Goal: Task Accomplishment & Management: Complete application form

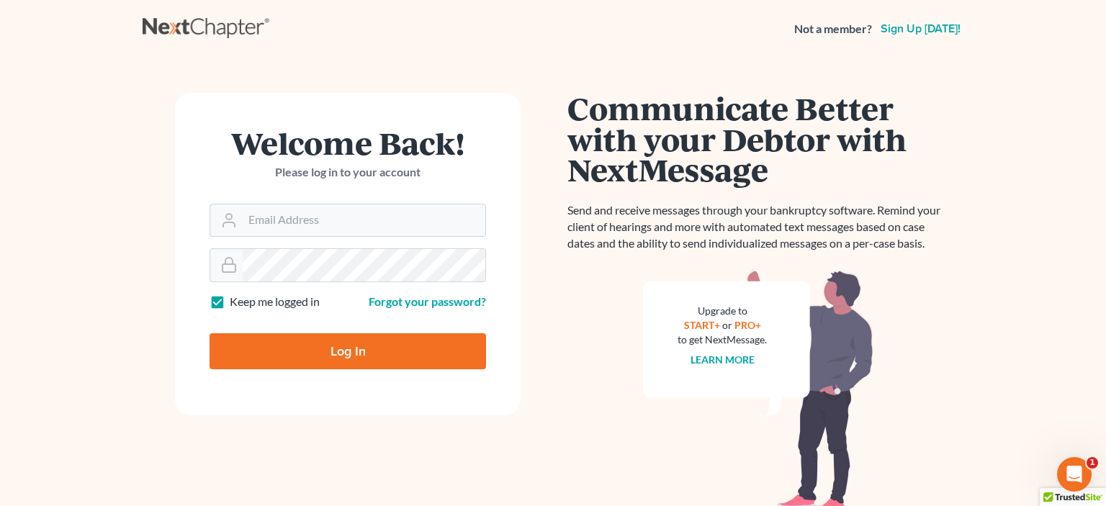
type input "[EMAIL_ADDRESS][DOMAIN_NAME]"
click at [356, 354] on input "Log In" at bounding box center [348, 351] width 277 height 36
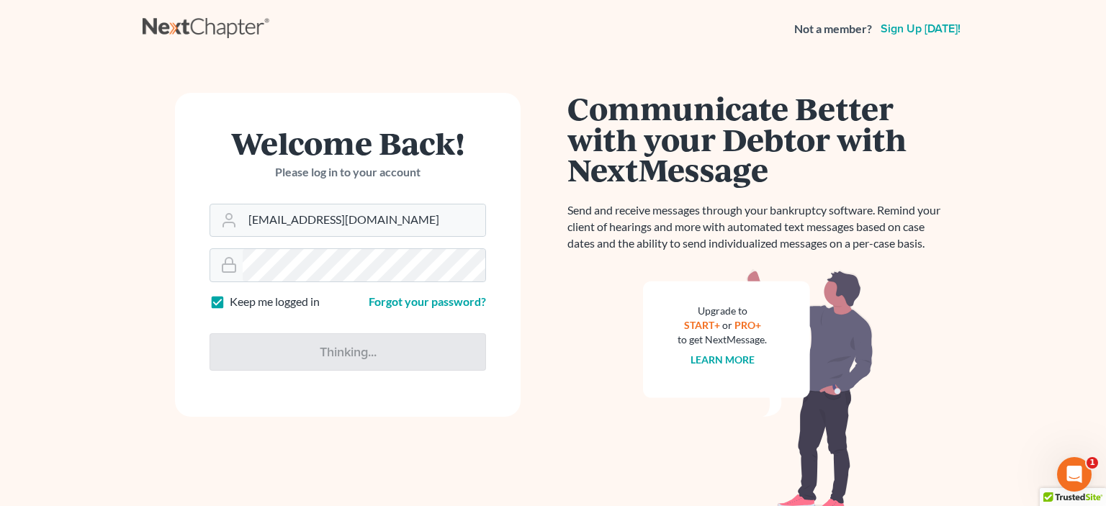
type input "Thinking..."
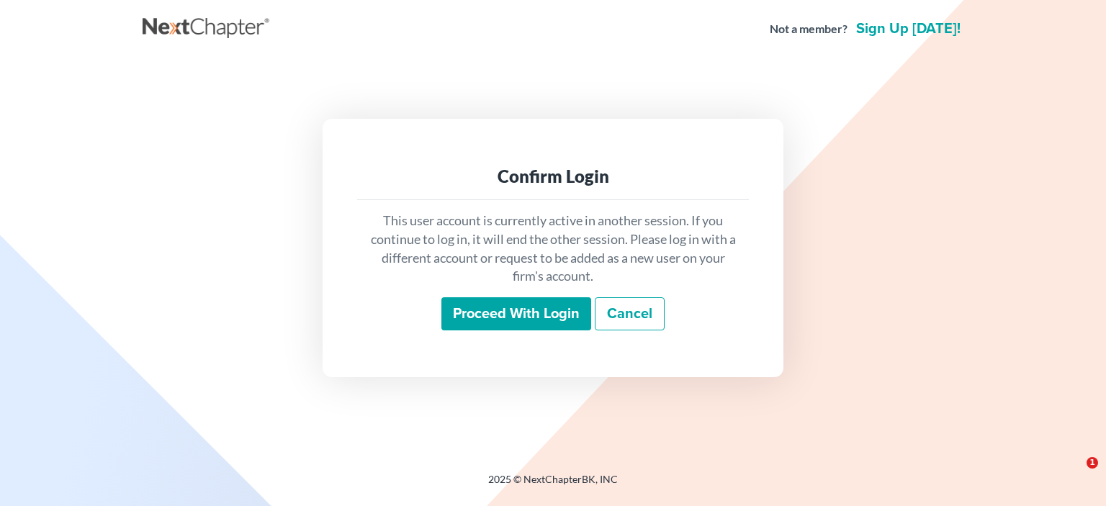
click at [535, 318] on input "Proceed with login" at bounding box center [516, 313] width 150 height 33
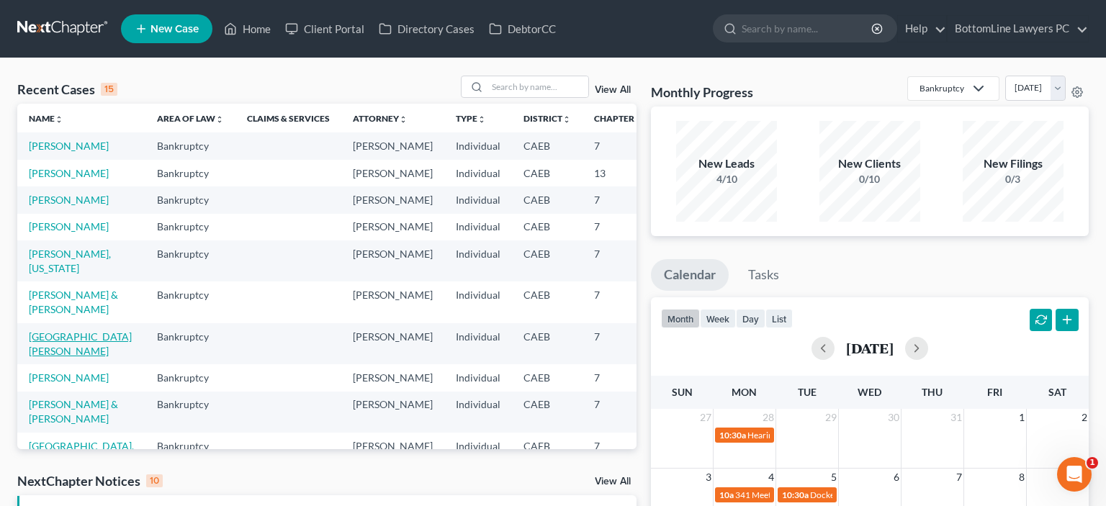
click at [56, 357] on link "Cornwall, Joseph" at bounding box center [80, 344] width 103 height 27
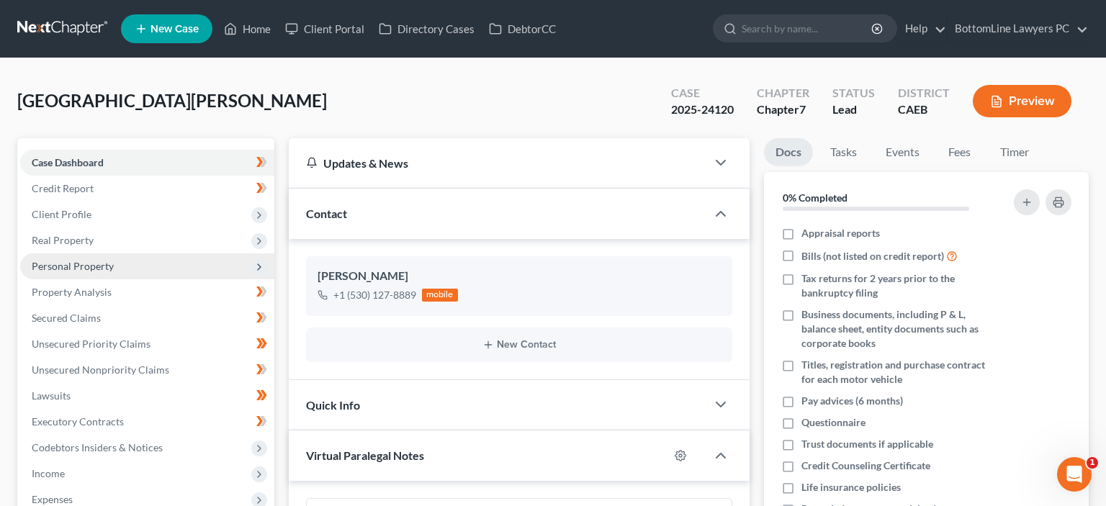
scroll to position [642, 0]
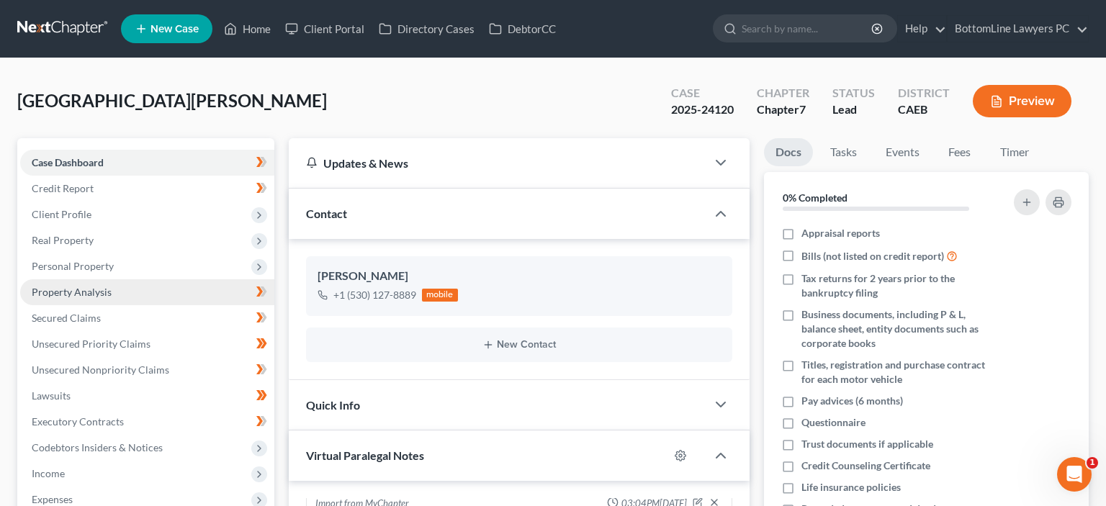
click at [91, 295] on span "Property Analysis" at bounding box center [72, 292] width 80 height 12
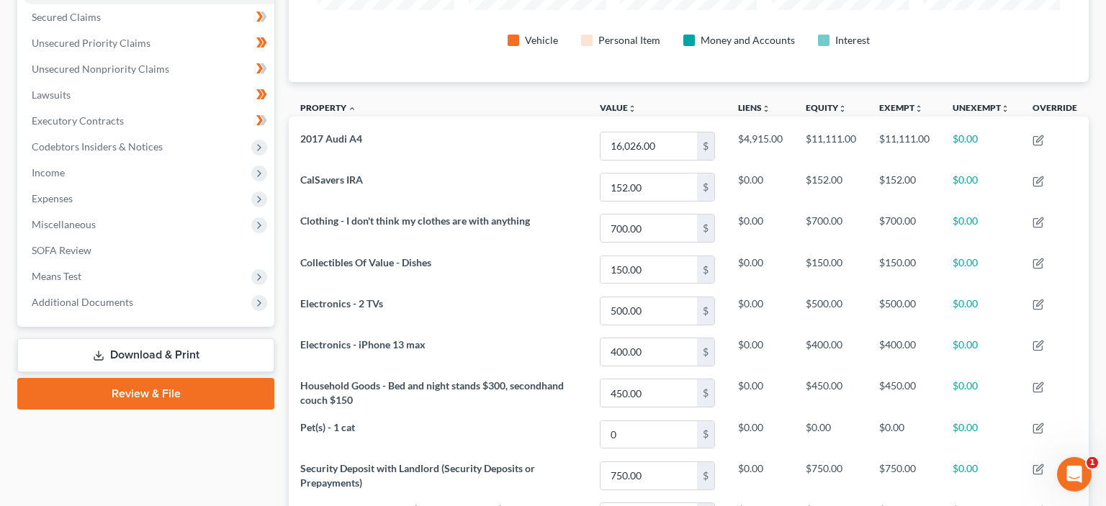
scroll to position [380, 0]
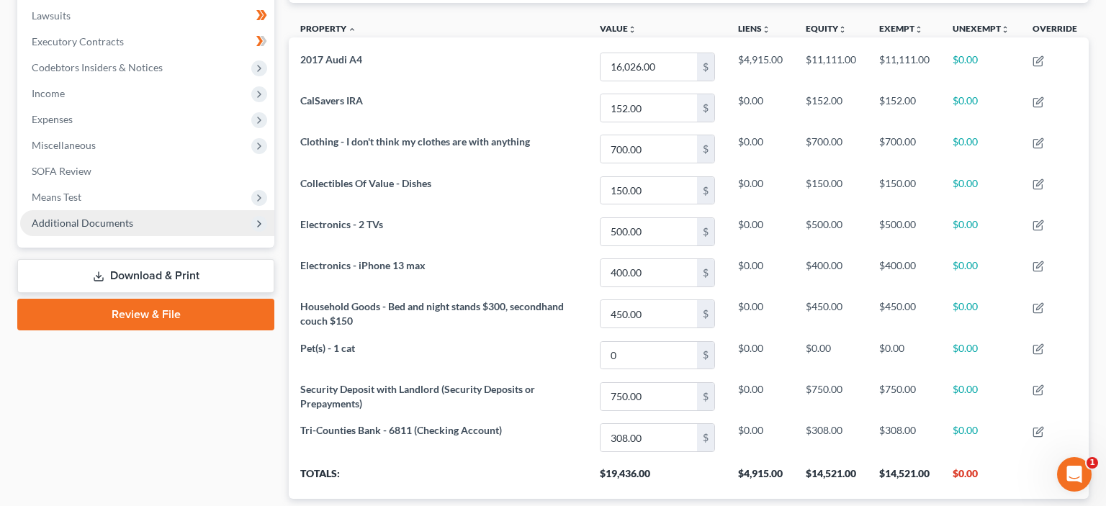
click at [96, 224] on span "Additional Documents" at bounding box center [83, 223] width 102 height 12
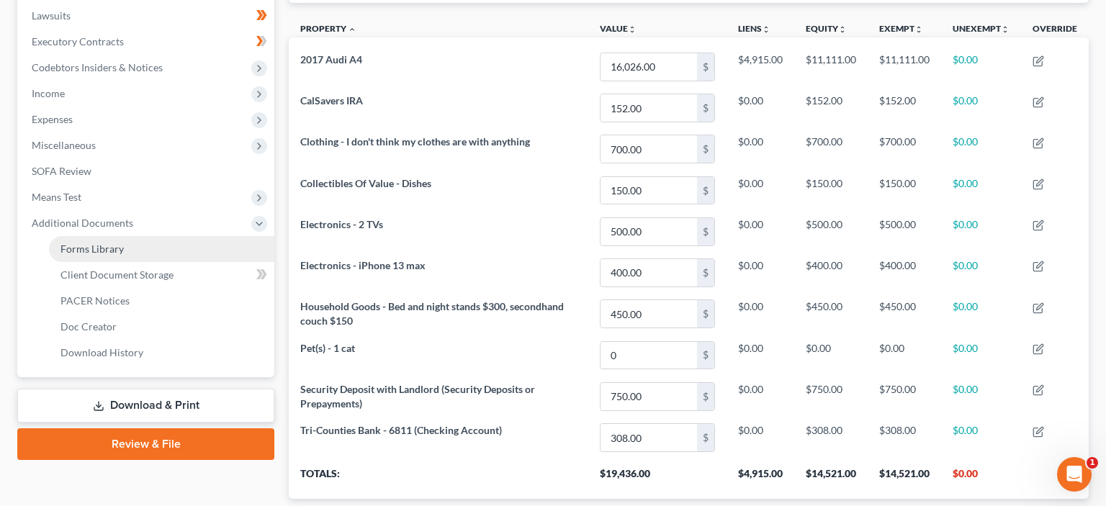
scroll to position [0, 0]
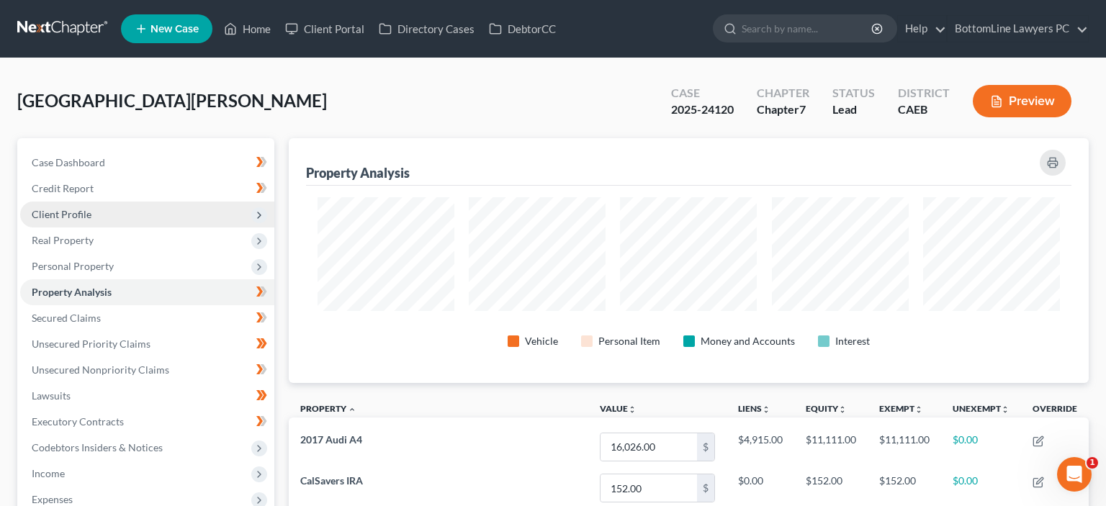
click at [86, 212] on span "Client Profile" at bounding box center [62, 214] width 60 height 12
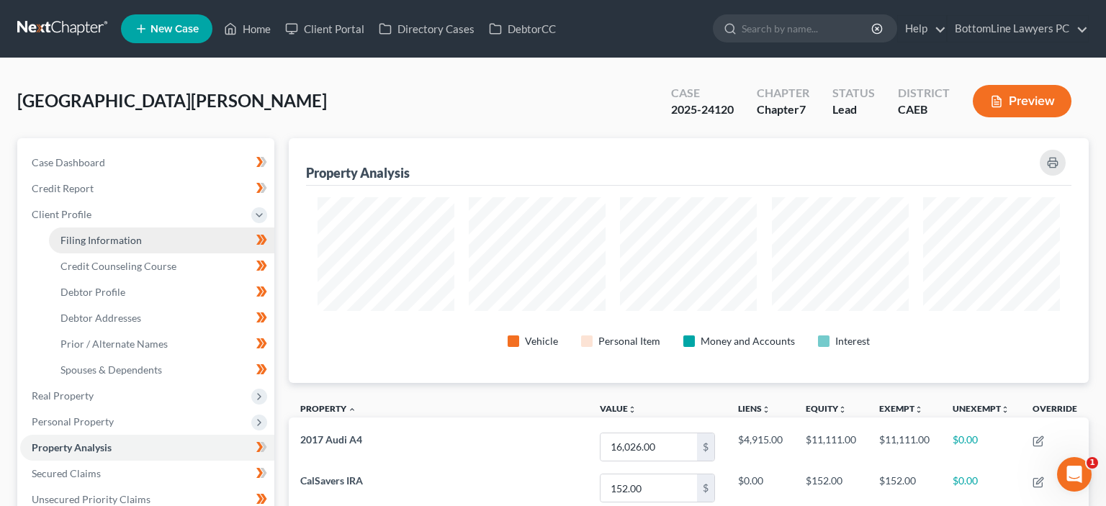
click at [114, 246] on link "Filing Information" at bounding box center [161, 241] width 225 height 26
select select "1"
select select "0"
select select "4"
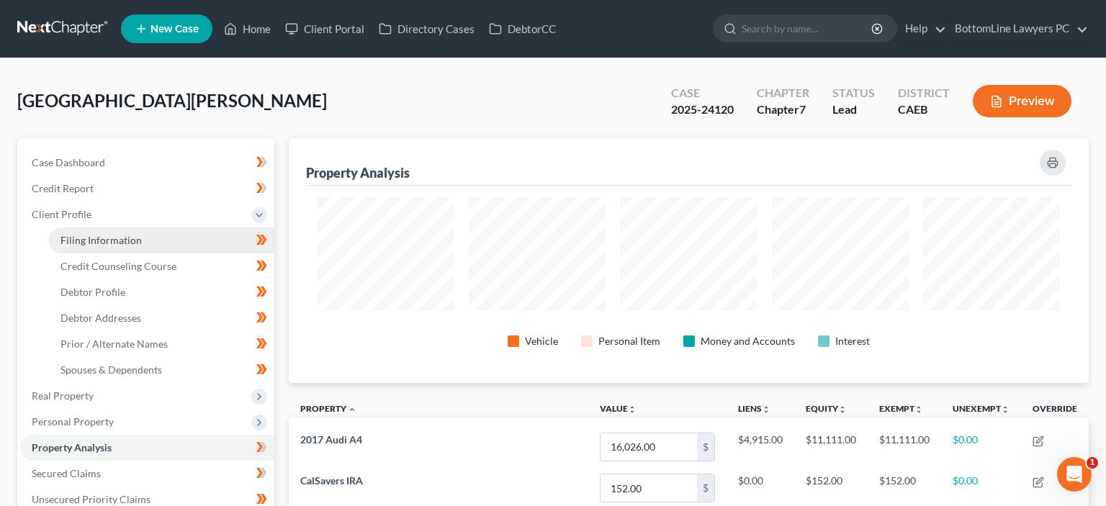
select select "0"
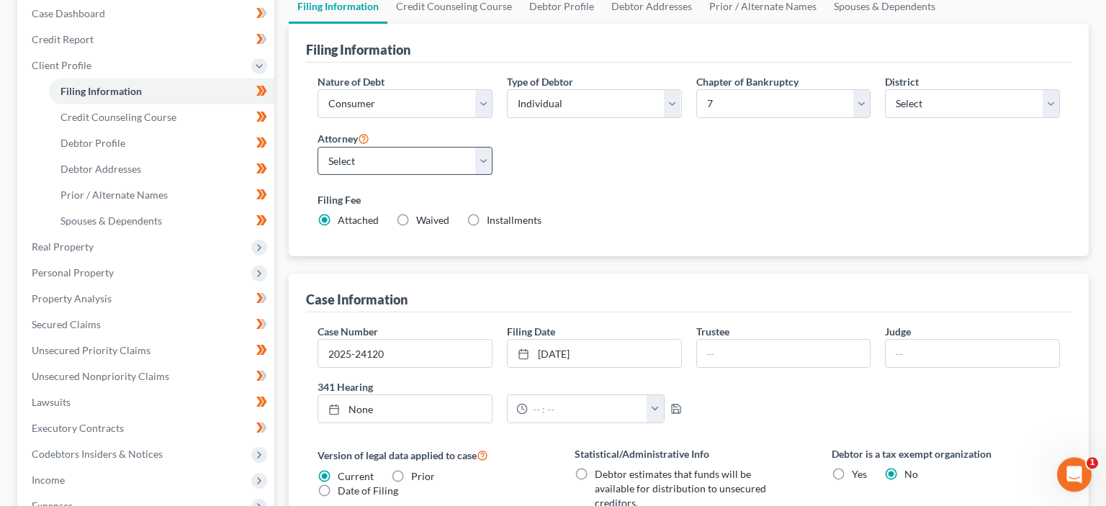
scroll to position [152, 0]
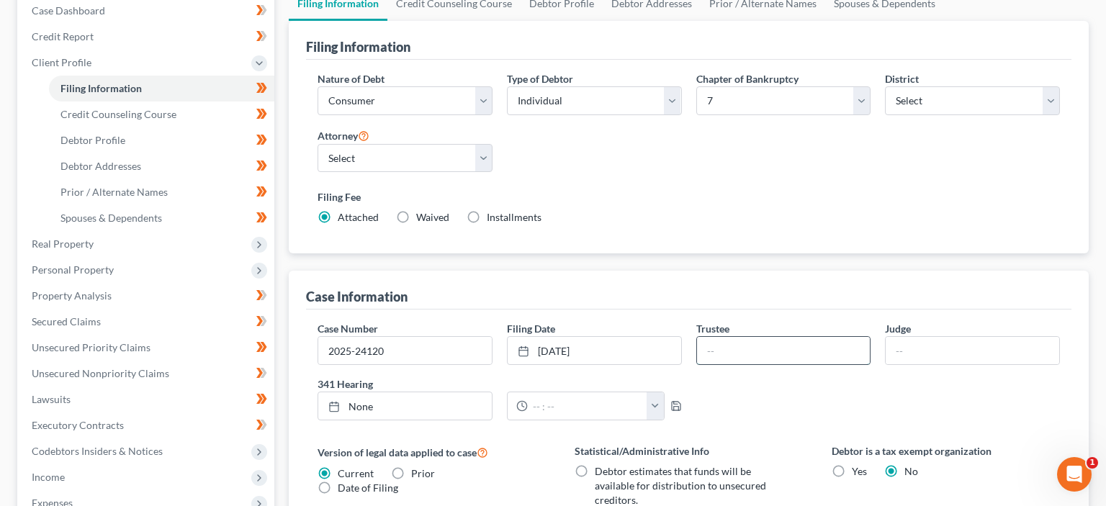
paste input "Loris L Bakken"
type input "Loris L Bakken"
click at [474, 427] on div "341 Hearing 8/18/2025 close Date 8/18/2025 Time 12:00 AM chevron_left August 20…" at bounding box center [499, 404] width 379 height 55
click at [333, 405] on icon at bounding box center [334, 407] width 12 height 12
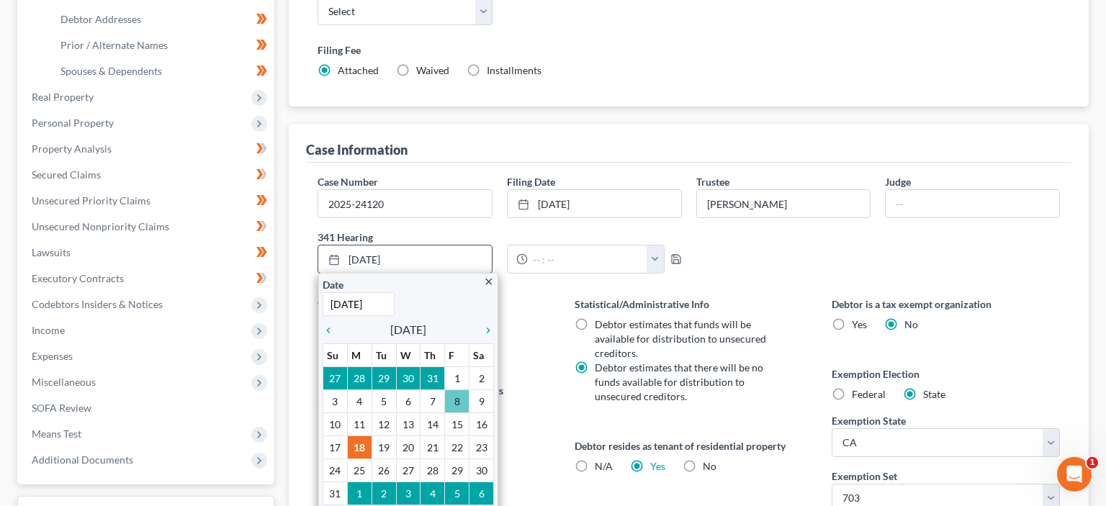
scroll to position [304, 0]
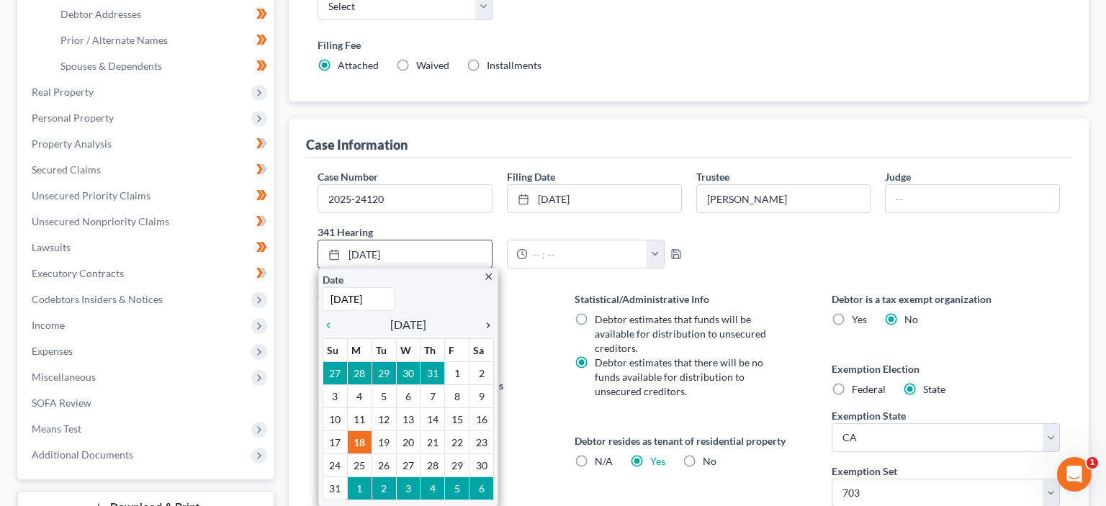
click at [488, 323] on icon "chevron_right" at bounding box center [484, 326] width 19 height 12
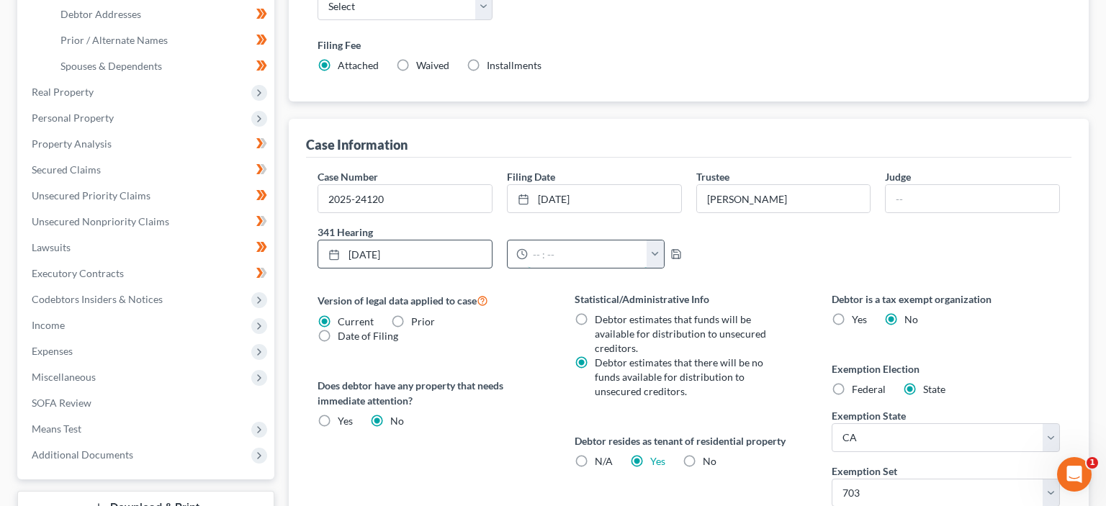
click at [554, 260] on input "text" at bounding box center [588, 254] width 120 height 27
type input "10:00"
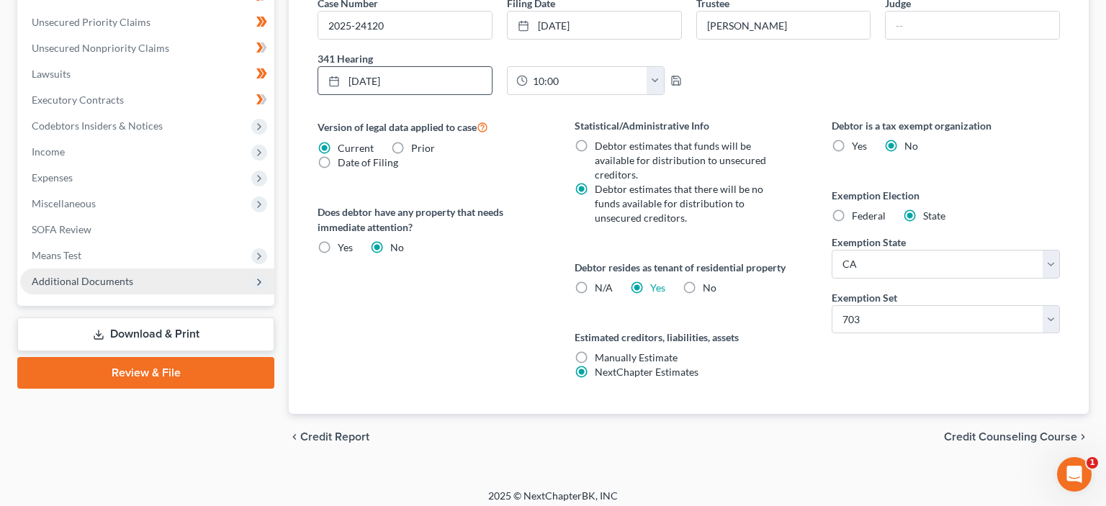
scroll to position [484, 0]
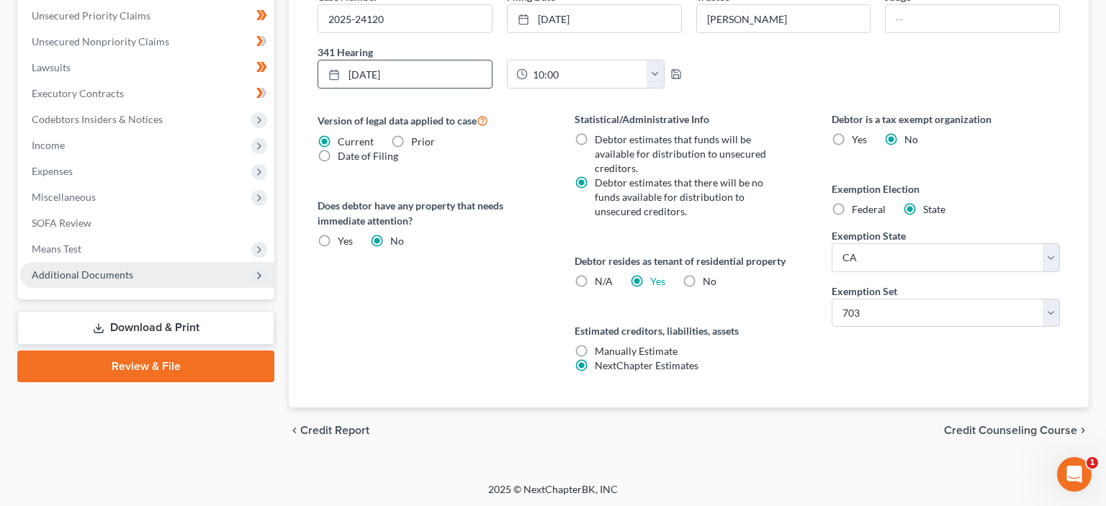
click at [102, 274] on span "Additional Documents" at bounding box center [83, 275] width 102 height 12
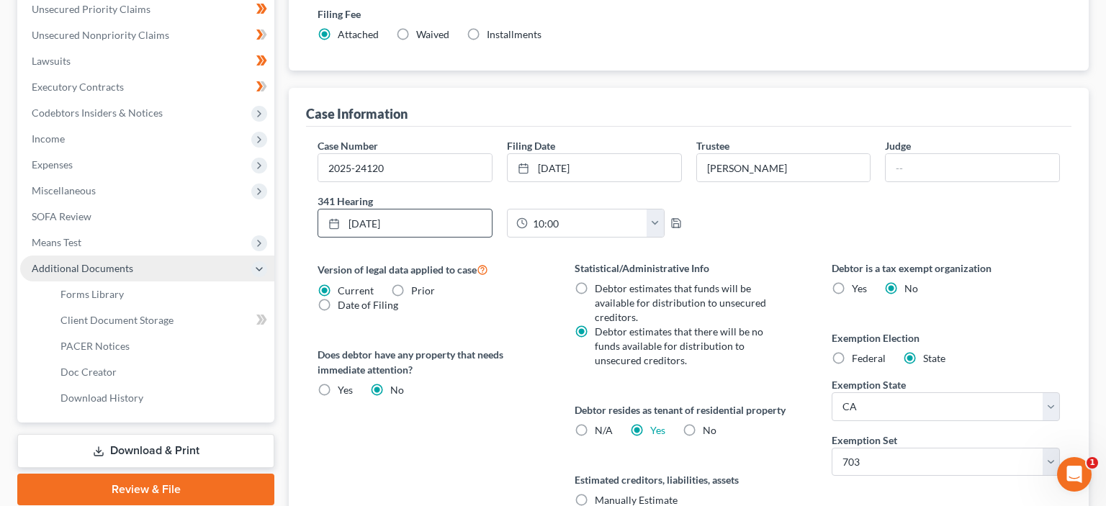
scroll to position [328, 0]
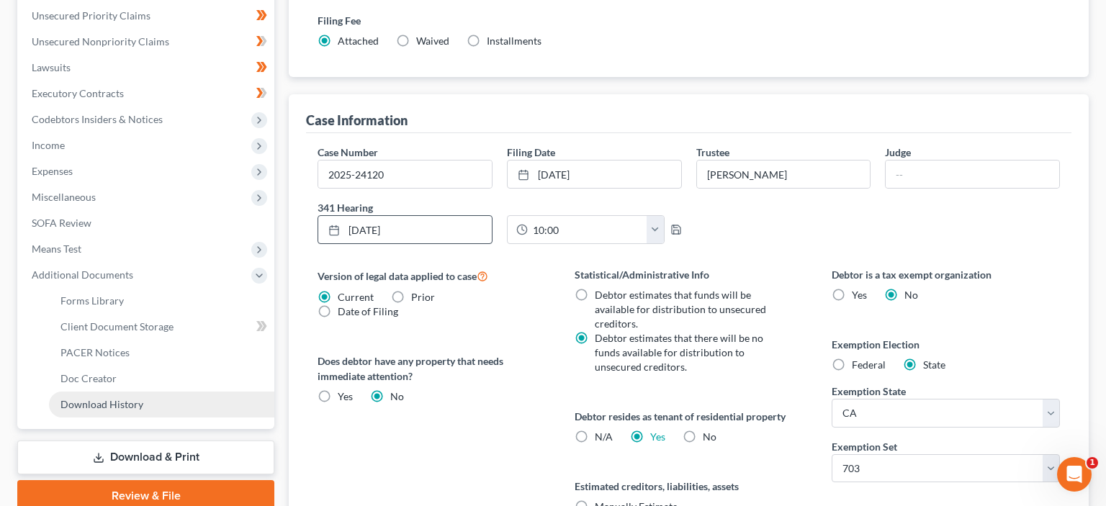
click at [117, 410] on link "Download History" at bounding box center [161, 405] width 225 height 26
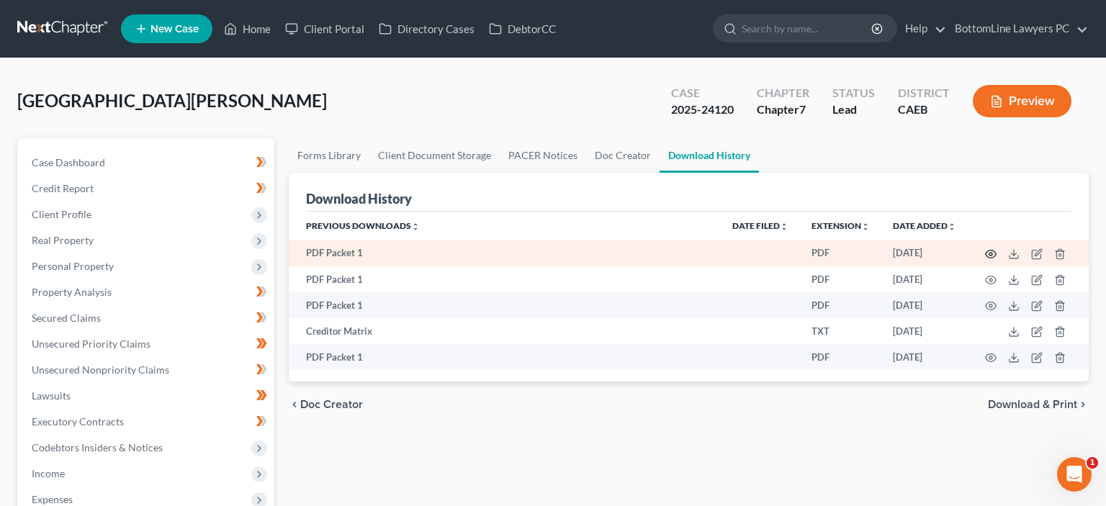
click at [989, 253] on icon "button" at bounding box center [991, 254] width 12 height 12
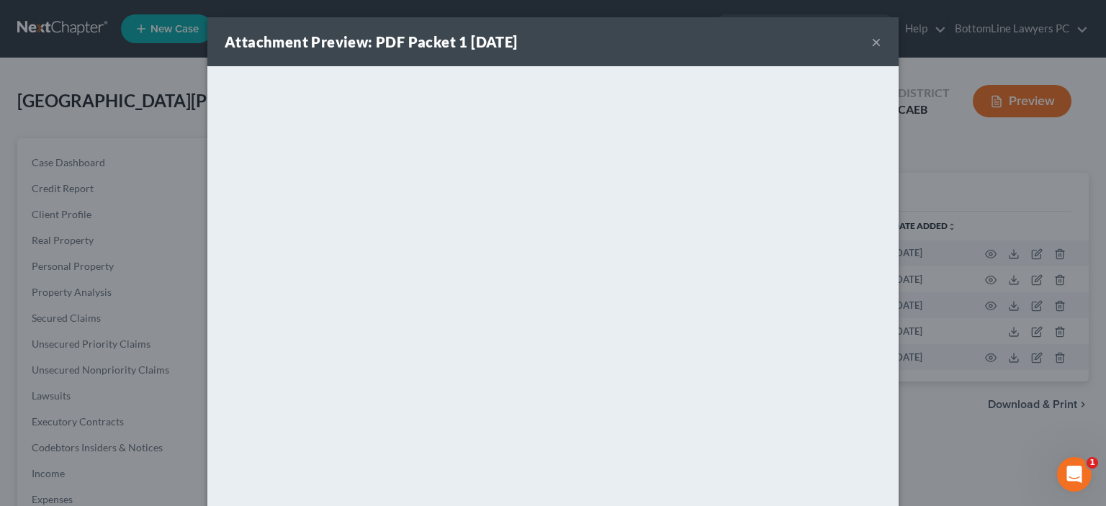
click at [874, 45] on button "×" at bounding box center [876, 41] width 10 height 17
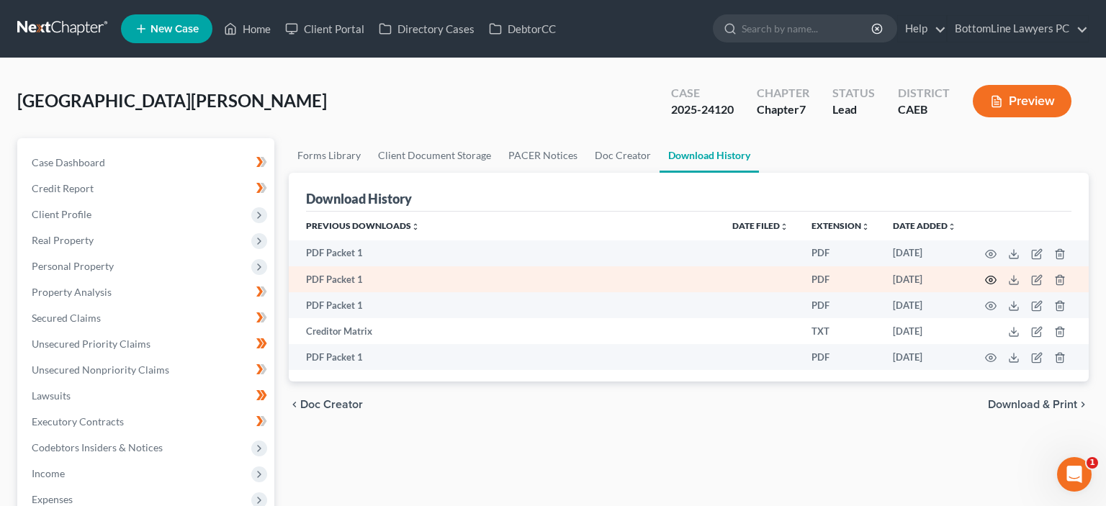
click at [992, 282] on icon "button" at bounding box center [991, 280] width 12 height 12
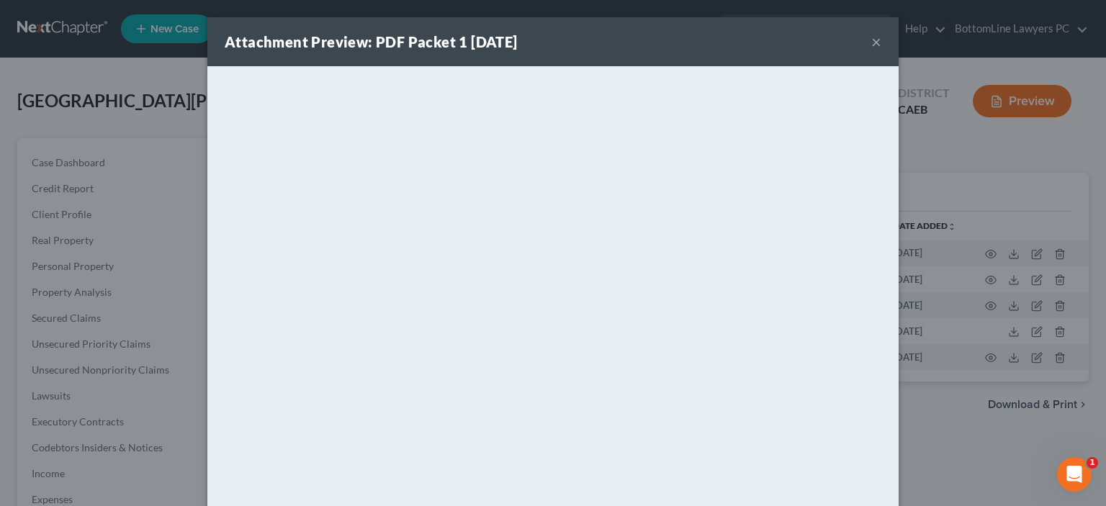
click at [882, 45] on div "Attachment Preview: PDF Packet 1 08/06/2025 ×" at bounding box center [552, 41] width 691 height 49
click at [879, 45] on button "×" at bounding box center [876, 41] width 10 height 17
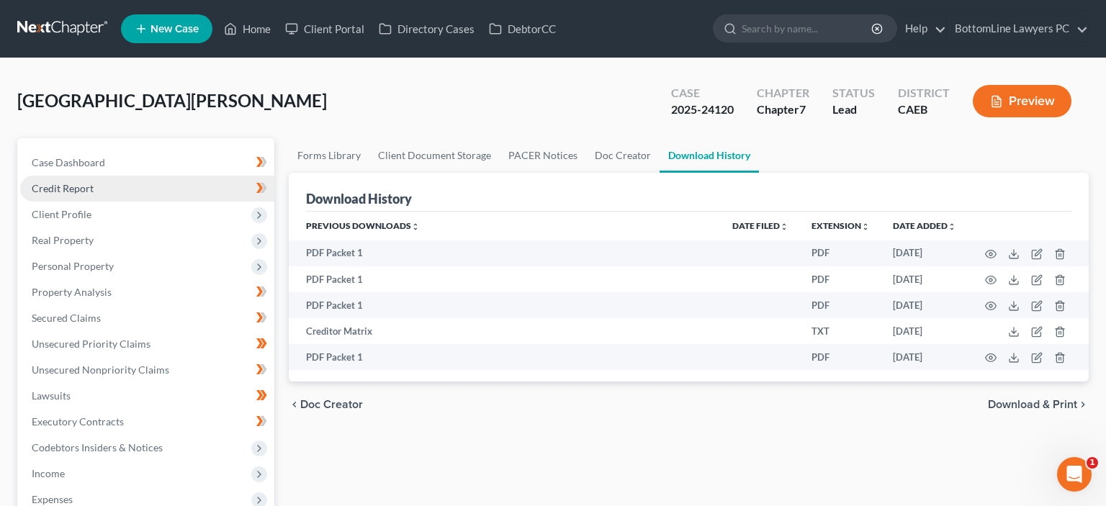
click at [57, 192] on span "Credit Report" at bounding box center [63, 188] width 62 height 12
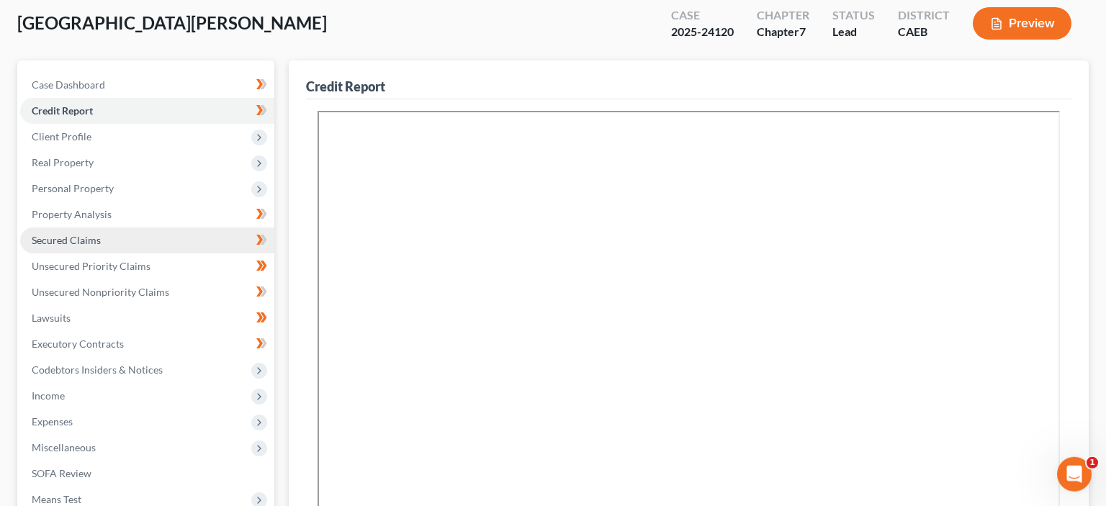
scroll to position [304, 0]
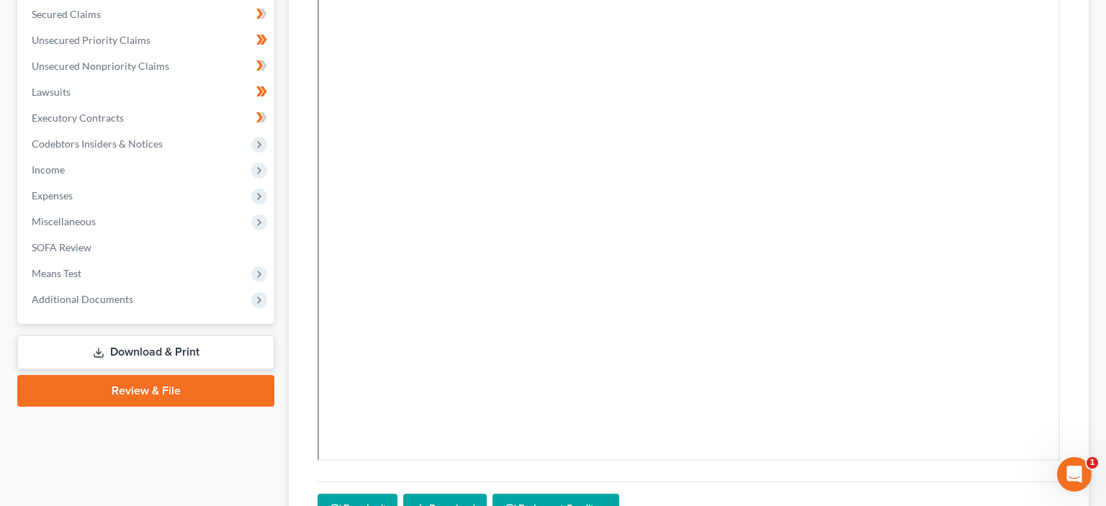
click at [169, 354] on link "Download & Print" at bounding box center [145, 353] width 257 height 34
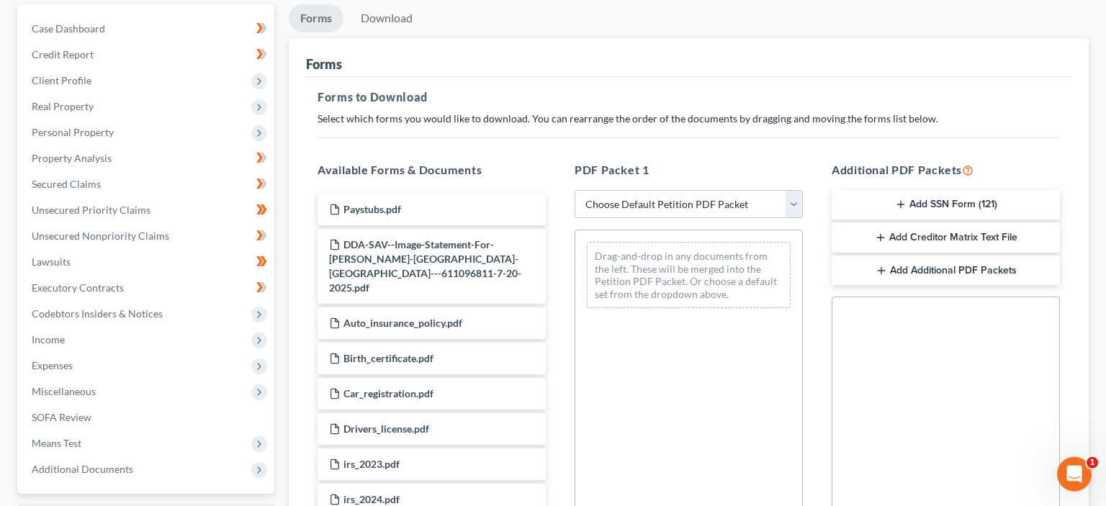
scroll to position [152, 0]
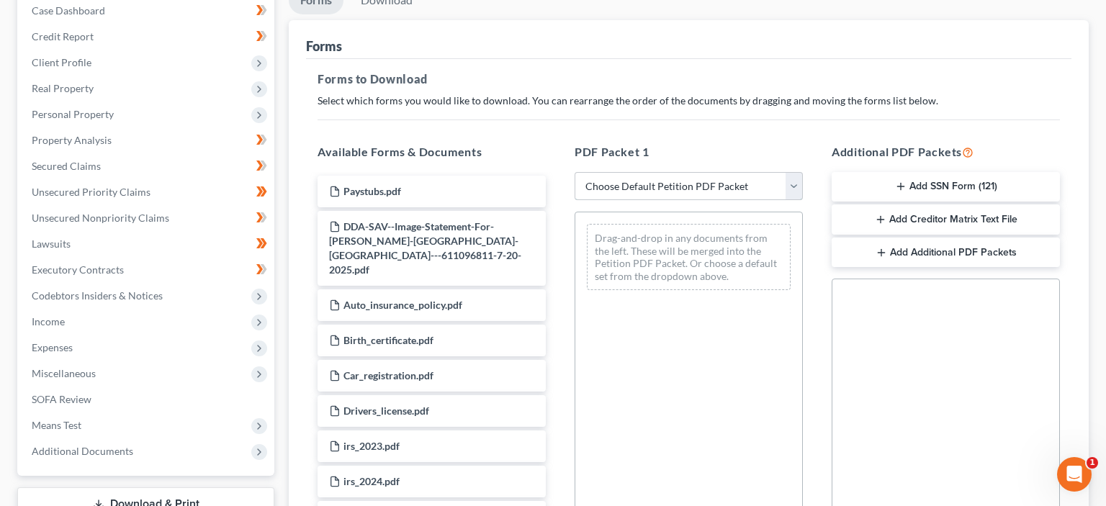
click at [575, 172] on select "Choose Default Petition PDF Packet Complete Bankruptcy Petition (all forms and …" at bounding box center [689, 186] width 228 height 29
select select "0"
click option "Complete Bankruptcy Petition (all forms and schedules)" at bounding box center [0, 0] width 0 height 0
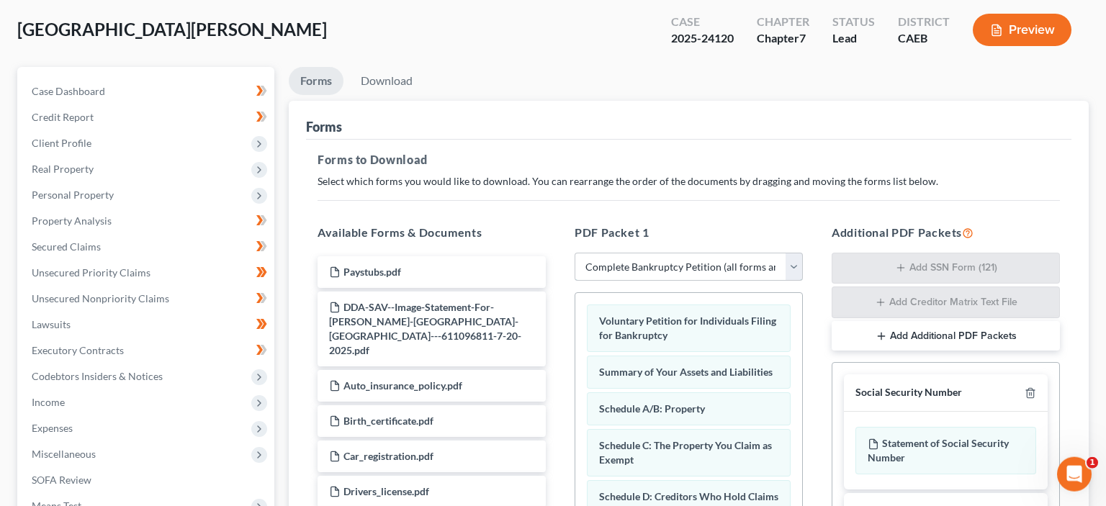
scroll to position [0, 0]
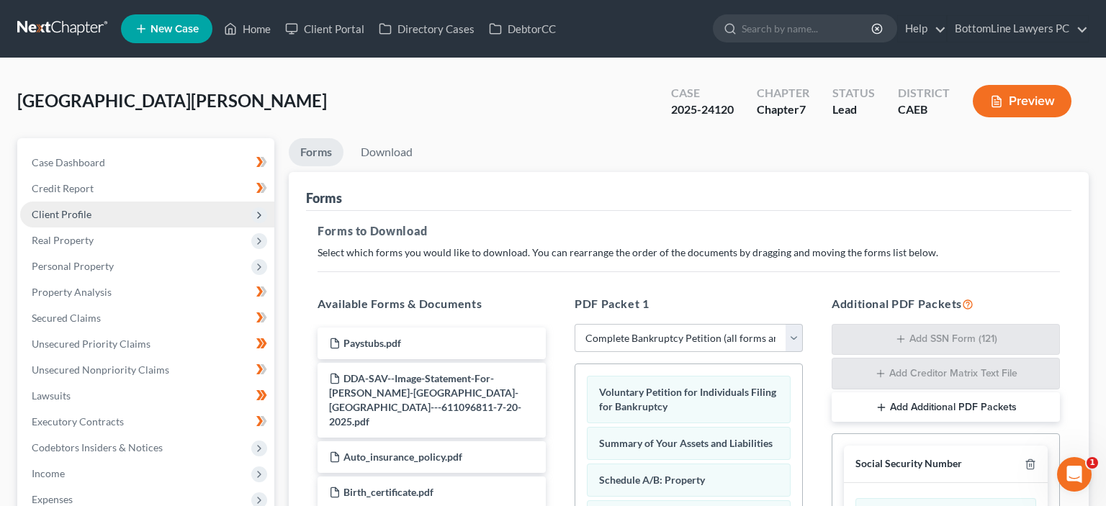
click at [86, 212] on span "Client Profile" at bounding box center [62, 214] width 60 height 12
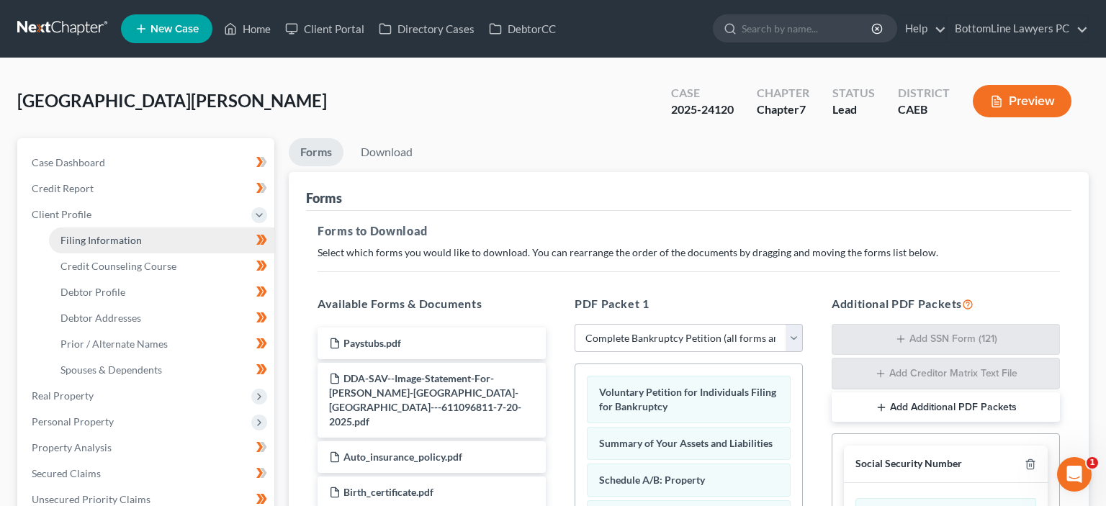
click at [84, 234] on span "Filing Information" at bounding box center [100, 240] width 81 height 12
select select "1"
select select "0"
select select "8"
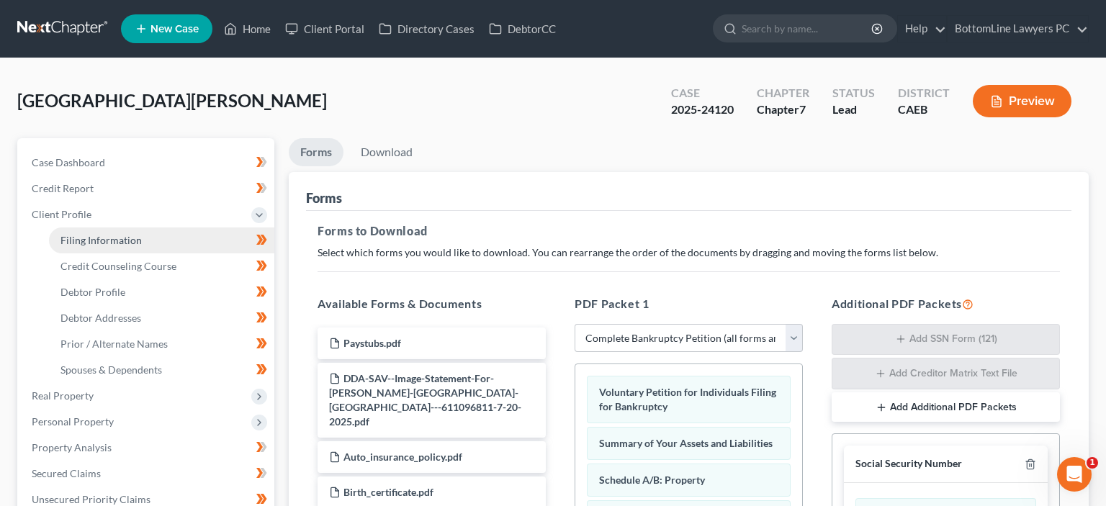
select select "0"
select select "4"
select select "0"
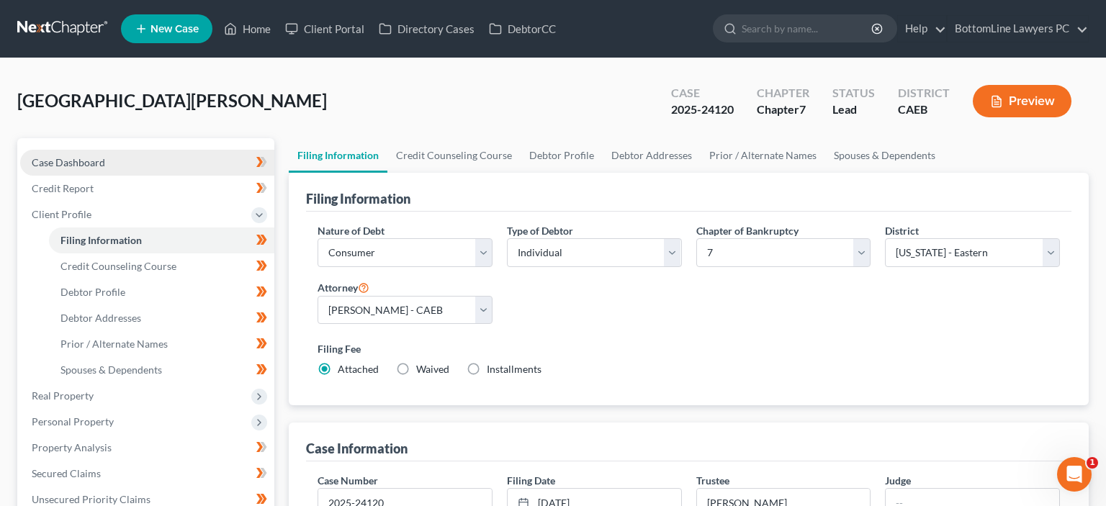
click at [74, 159] on span "Case Dashboard" at bounding box center [68, 162] width 73 height 12
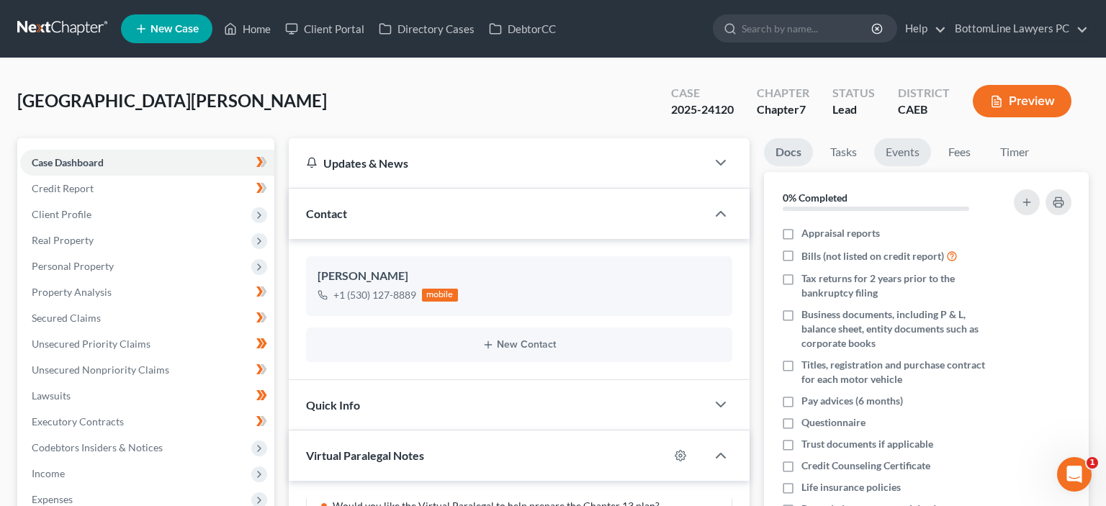
click at [903, 153] on link "Events" at bounding box center [902, 152] width 57 height 28
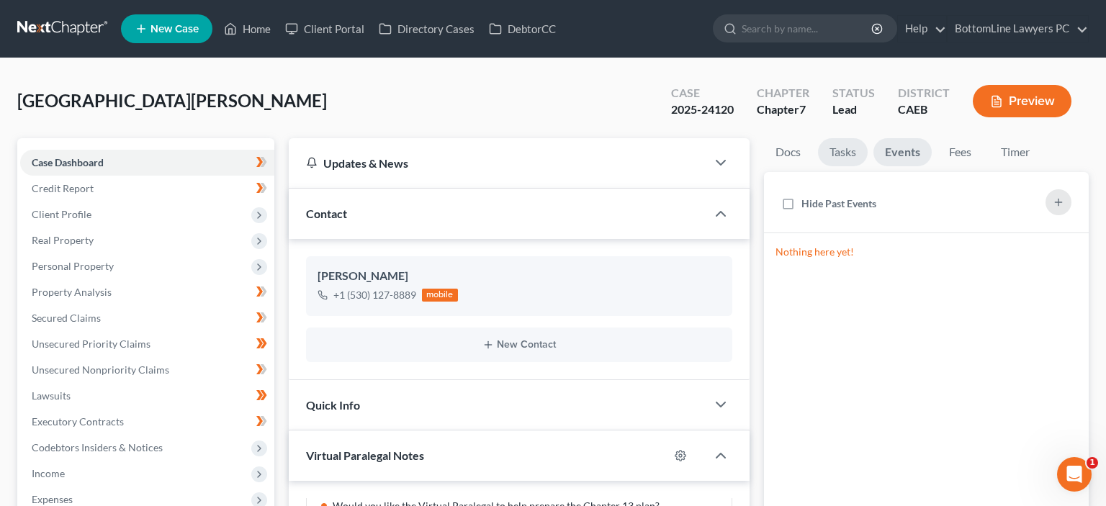
click at [848, 157] on link "Tasks" at bounding box center [843, 152] width 50 height 28
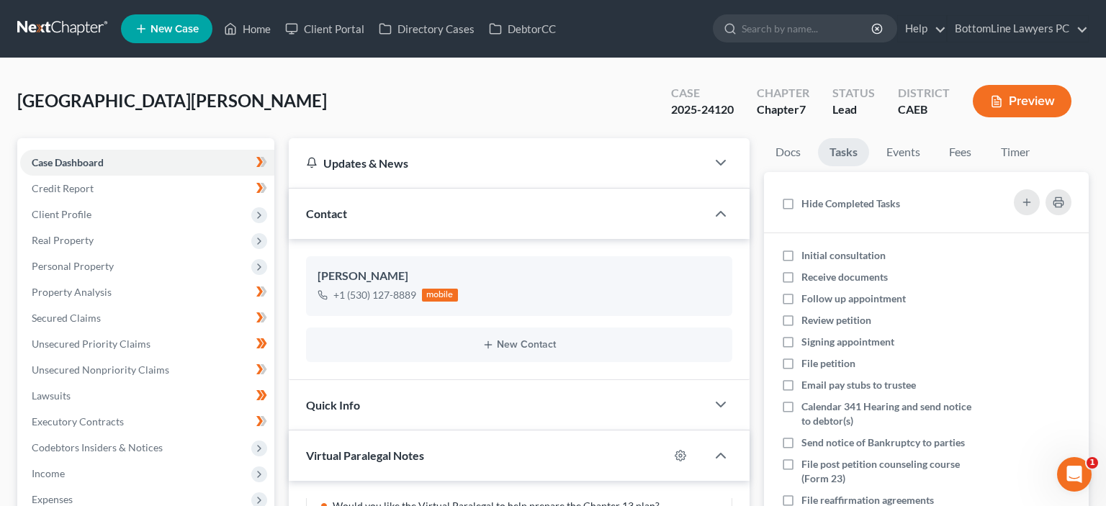
click at [848, 99] on div "Status" at bounding box center [853, 93] width 42 height 17
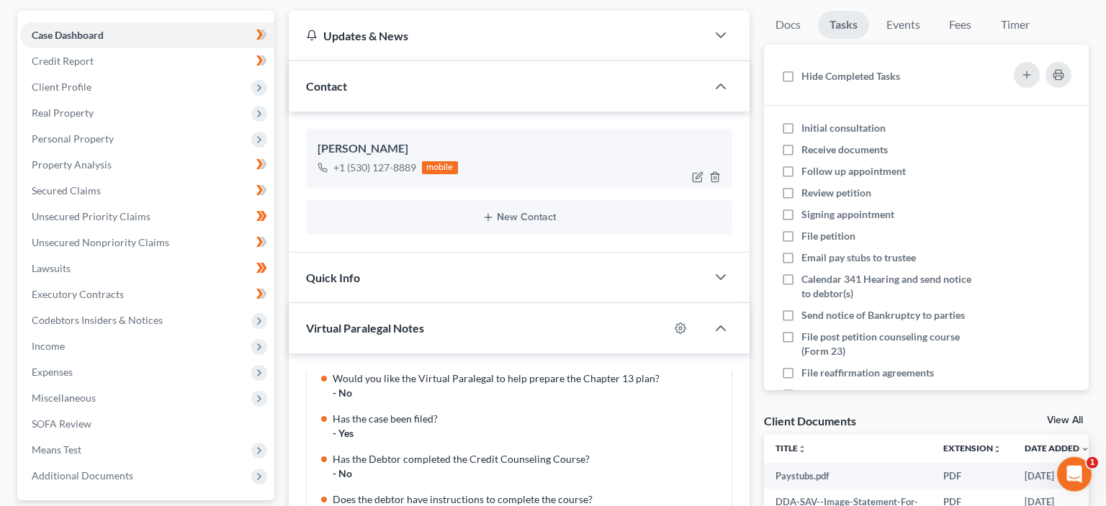
scroll to position [152, 0]
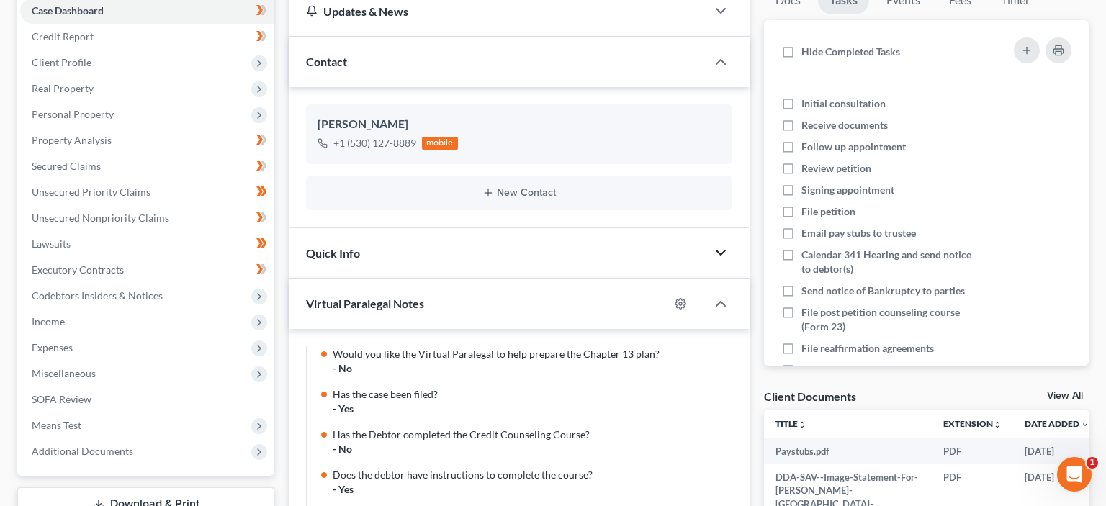
click at [724, 248] on icon "button" at bounding box center [720, 252] width 17 height 17
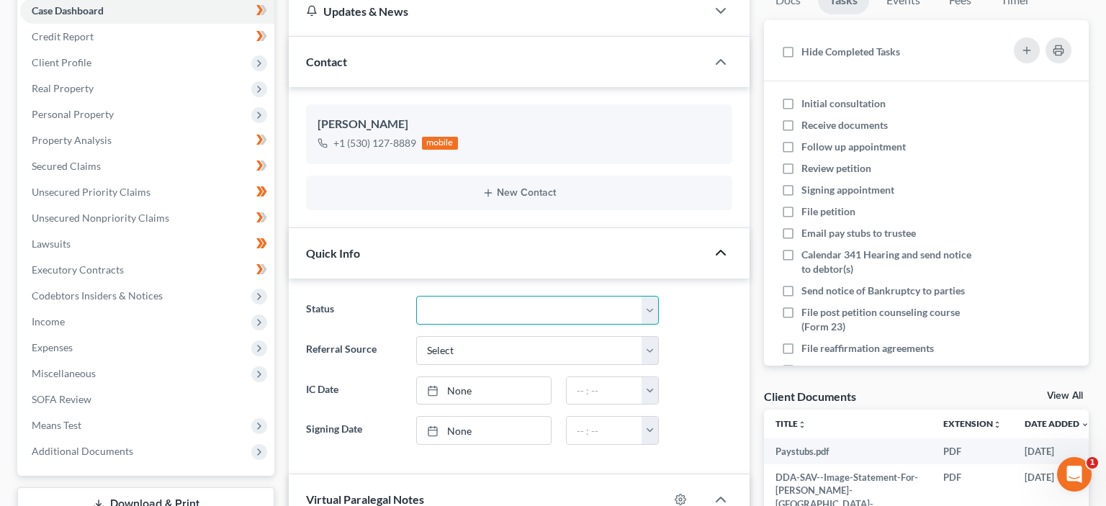
click at [416, 296] on select "Discharged Dismissed Filed In Progress Lead Lost Lead Ready to File To Review" at bounding box center [537, 310] width 243 height 29
select select "2"
click option "Filed" at bounding box center [0, 0] width 0 height 0
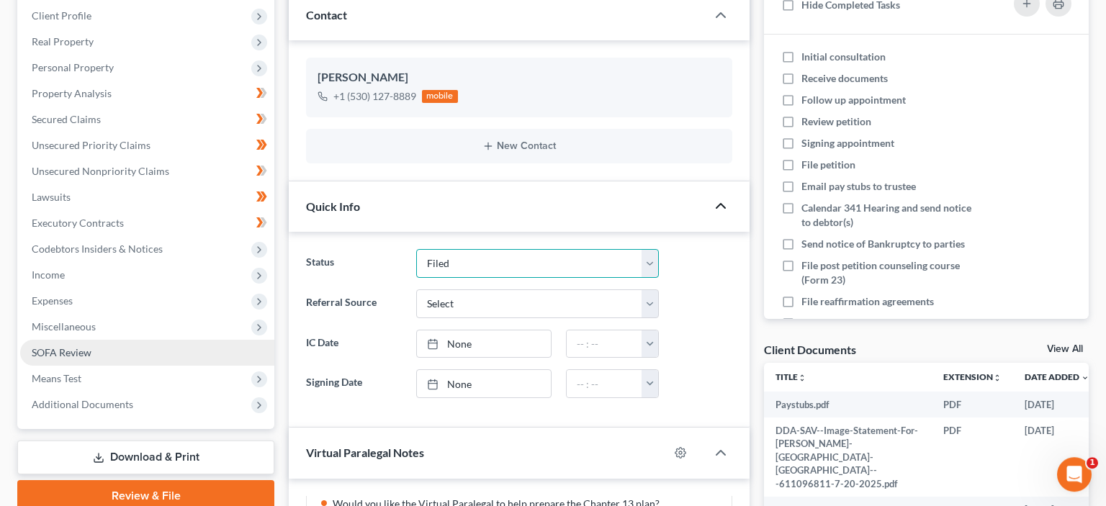
scroll to position [228, 0]
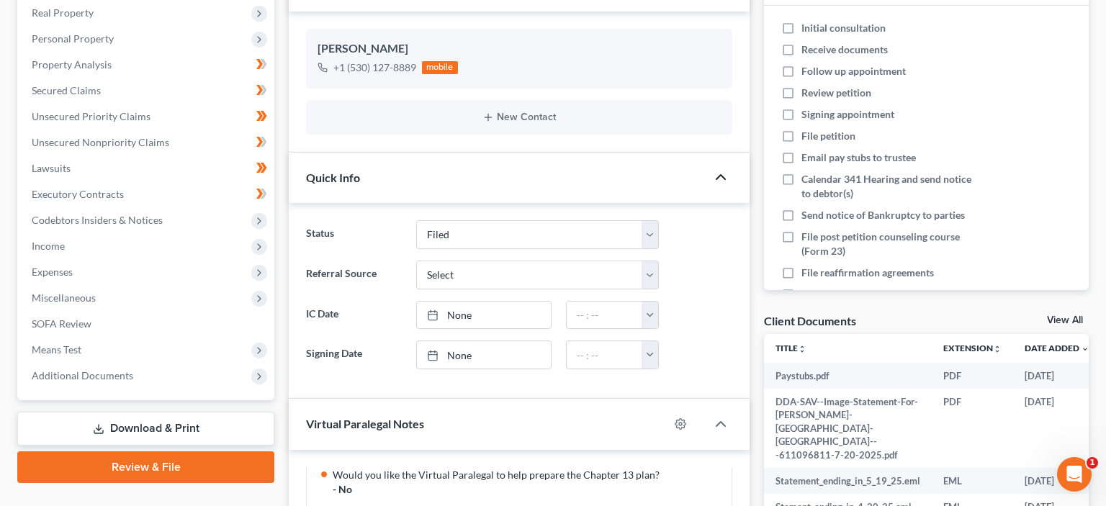
click at [179, 422] on link "Download & Print" at bounding box center [145, 429] width 257 height 34
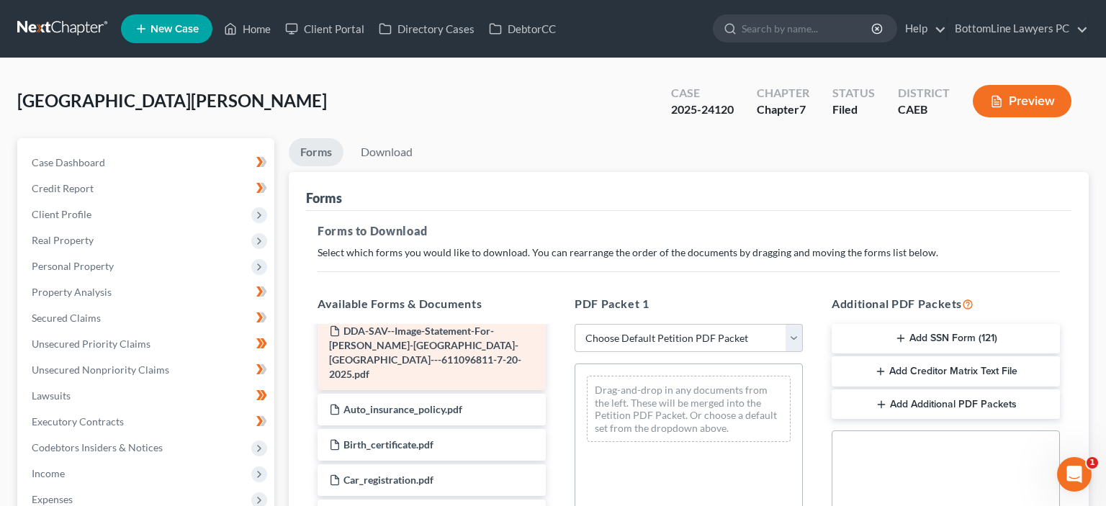
scroll to position [72, 0]
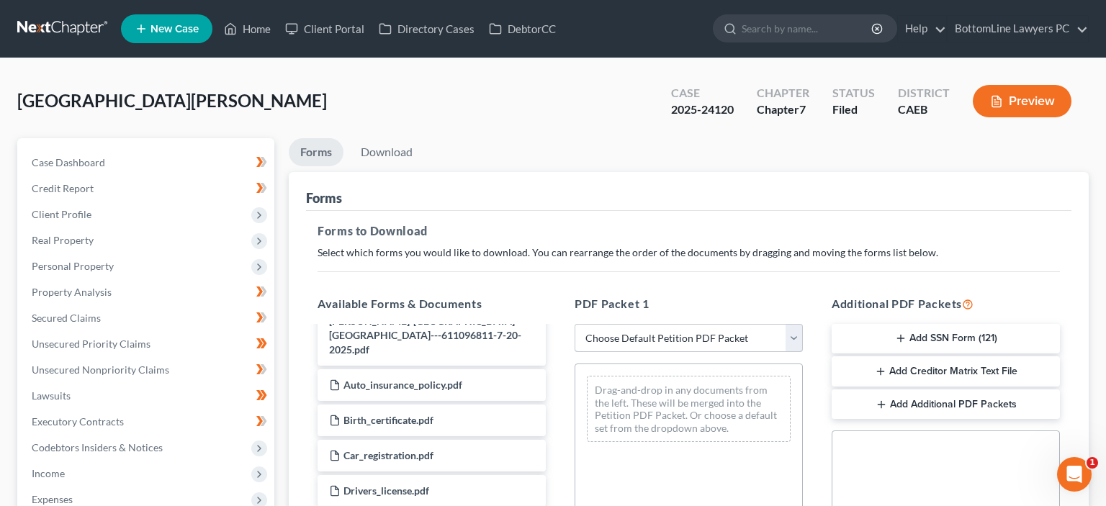
click at [575, 324] on select "Choose Default Petition PDF Packet Complete Bankruptcy Petition (all forms and …" at bounding box center [689, 338] width 228 height 29
click option "Complete Bankruptcy Petition (all forms and schedules)" at bounding box center [0, 0] width 0 height 0
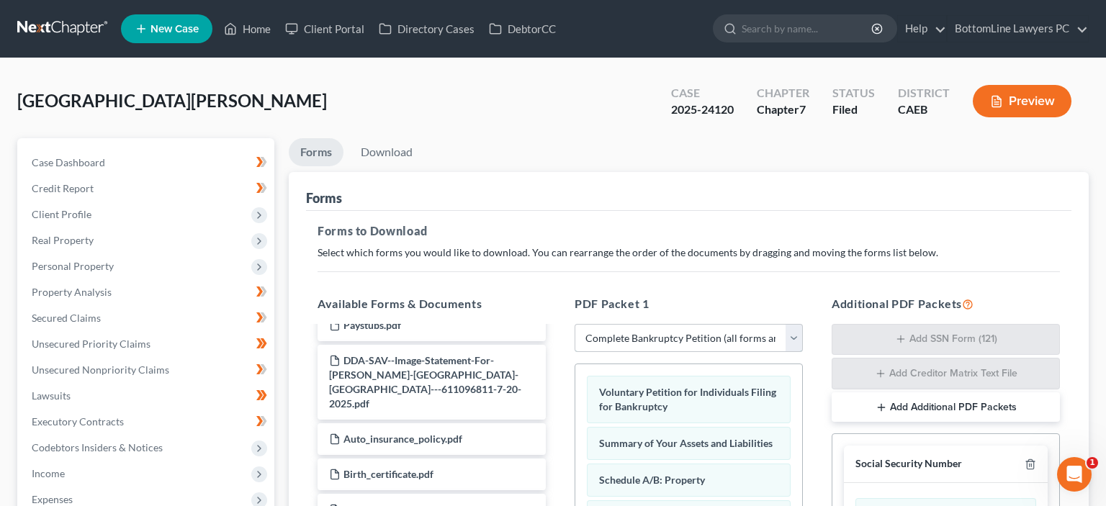
scroll to position [3, 0]
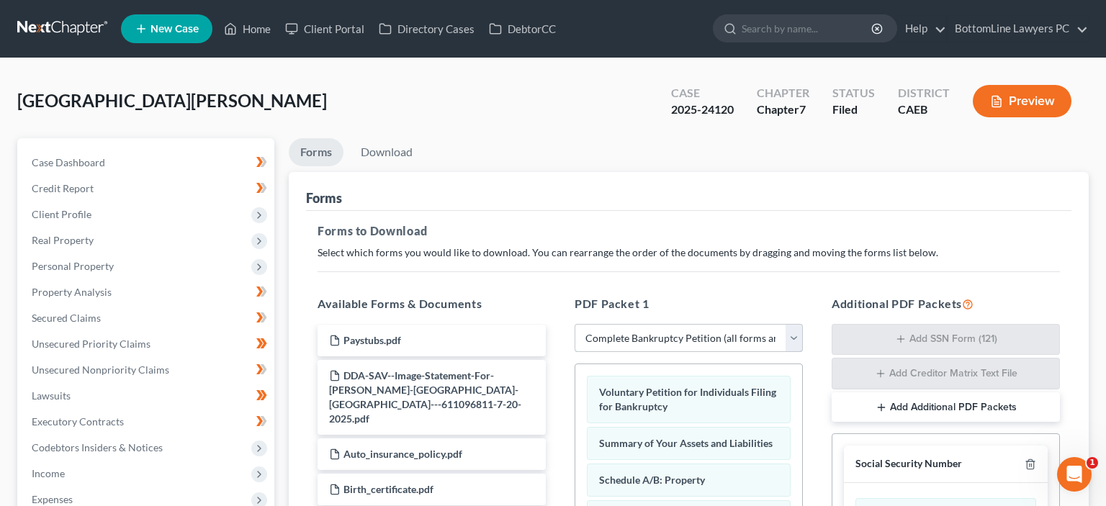
click at [575, 324] on select "Choose Default Petition PDF Packet Complete Bankruptcy Petition (all forms and …" at bounding box center [689, 338] width 228 height 29
select select "2"
click option "Amended Forms" at bounding box center [0, 0] width 0 height 0
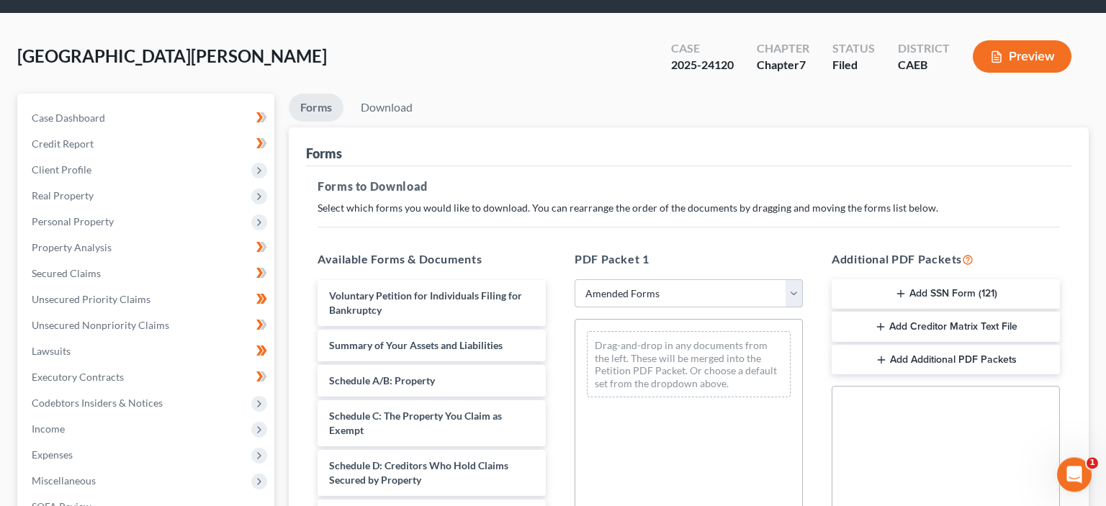
scroll to position [76, 0]
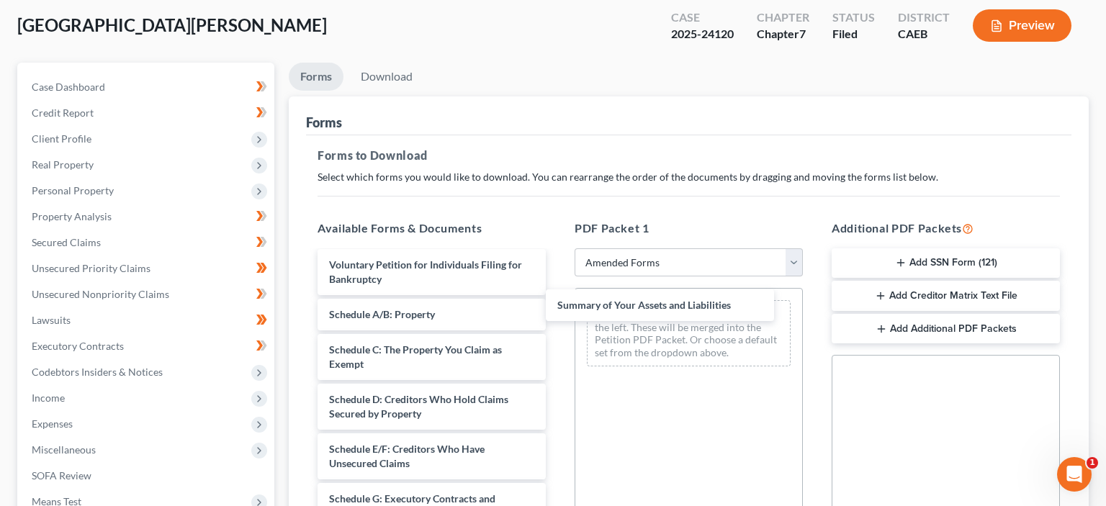
drag, startPoint x: 480, startPoint y: 314, endPoint x: 707, endPoint y: 307, distance: 227.7
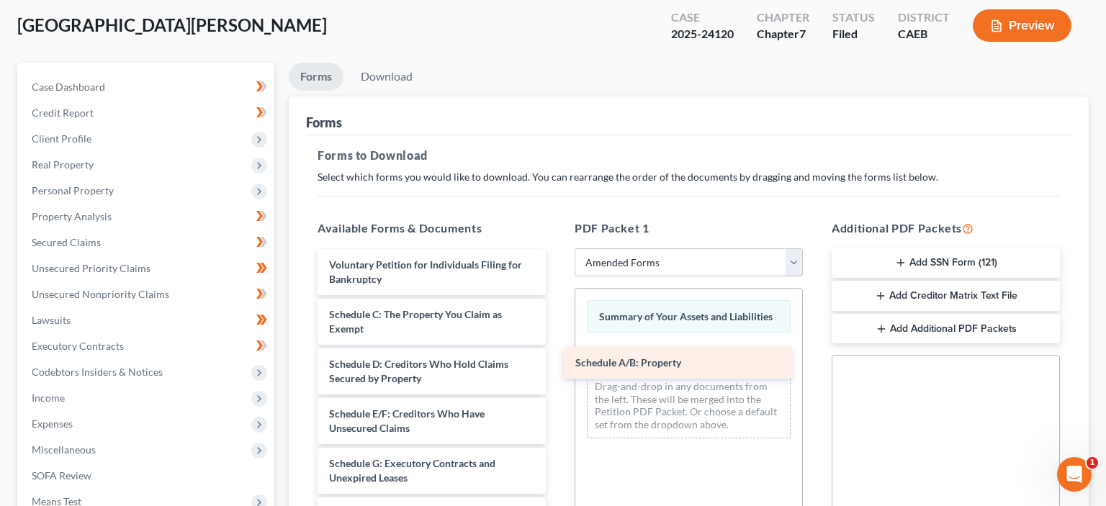
drag, startPoint x: 446, startPoint y: 315, endPoint x: 694, endPoint y: 365, distance: 252.8
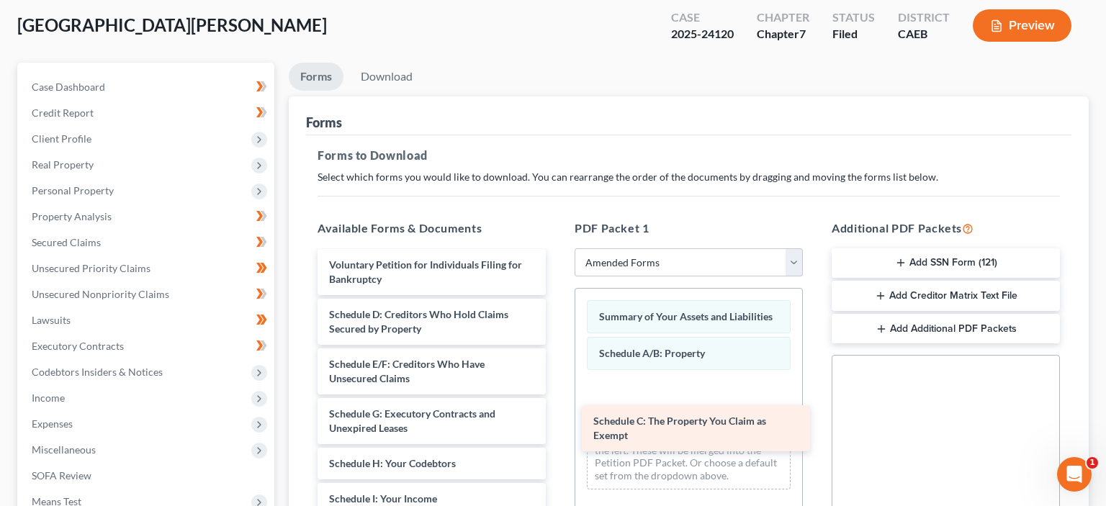
drag, startPoint x: 449, startPoint y: 325, endPoint x: 710, endPoint y: 434, distance: 283.1
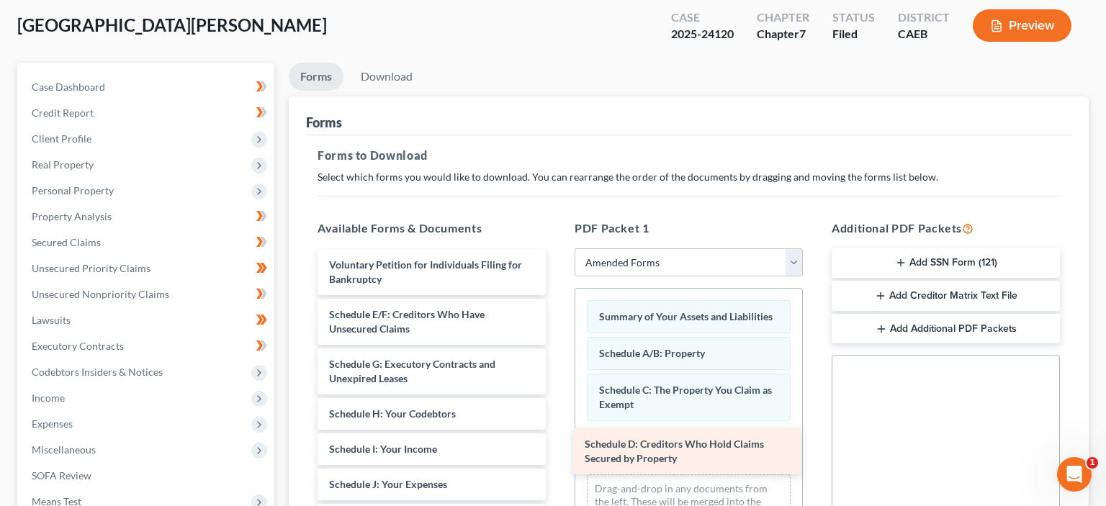
drag, startPoint x: 472, startPoint y: 326, endPoint x: 728, endPoint y: 458, distance: 288.2
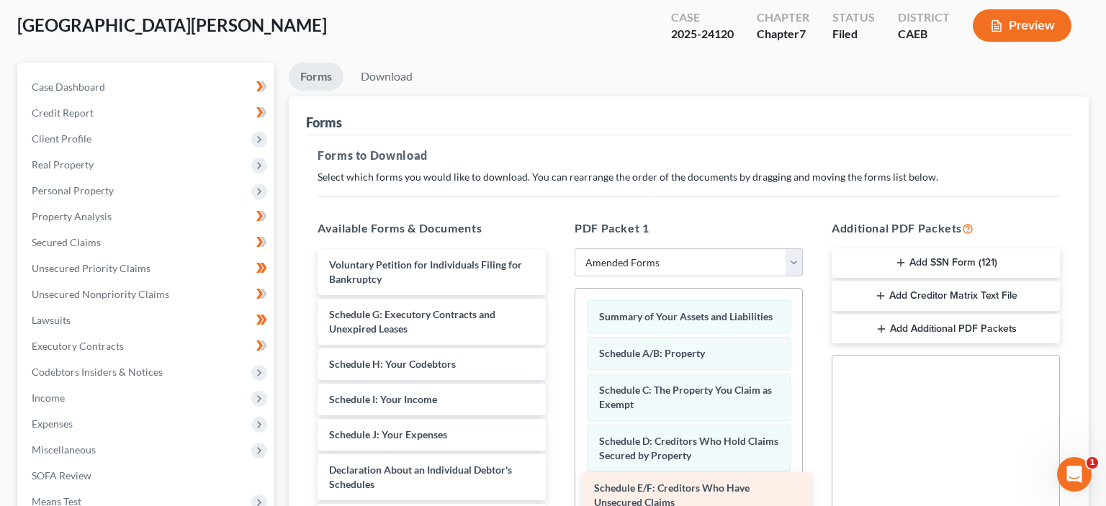
drag, startPoint x: 444, startPoint y: 318, endPoint x: 709, endPoint y: 491, distance: 316.4
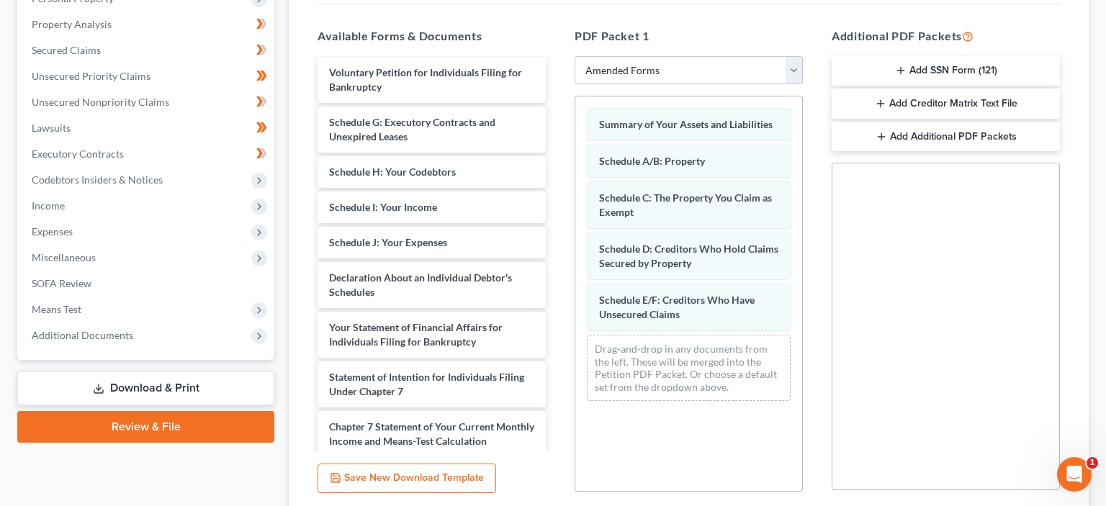
scroll to position [304, 0]
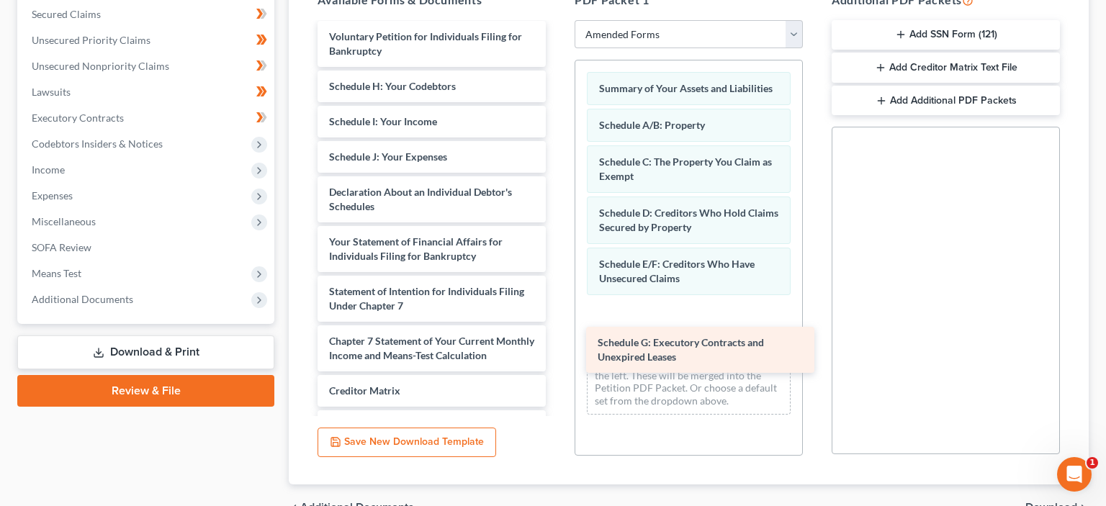
drag, startPoint x: 423, startPoint y: 96, endPoint x: 688, endPoint y: 353, distance: 368.2
click at [557, 355] on div "Schedule G: Executory Contracts and Unexpired Leases Voluntary Petition for Ind…" at bounding box center [431, 274] width 251 height 506
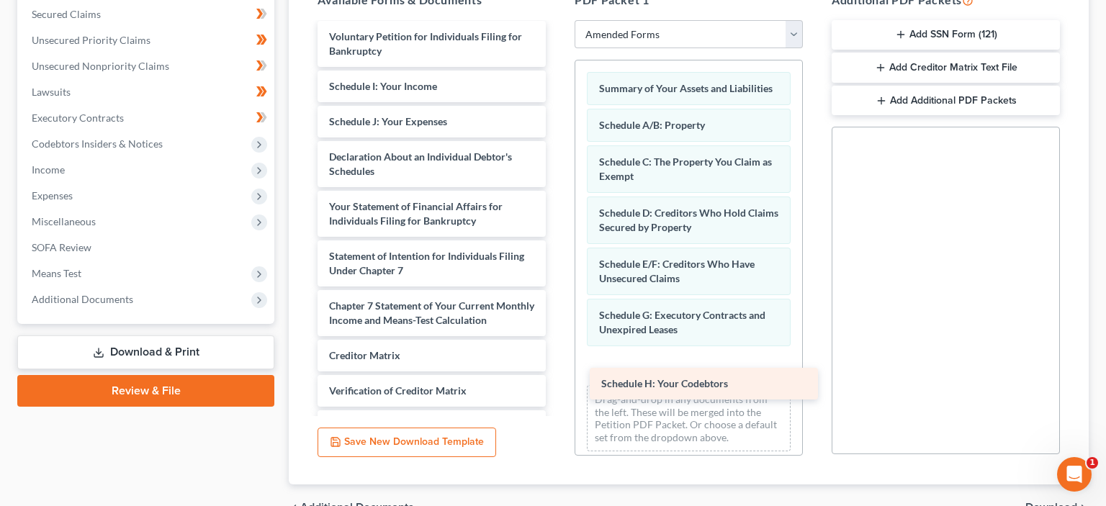
drag, startPoint x: 400, startPoint y: 82, endPoint x: 670, endPoint y: 381, distance: 402.8
click at [557, 383] on div "Schedule H: Your Codebtors Voluntary Petition for Individuals Filing for Bankru…" at bounding box center [431, 256] width 251 height 471
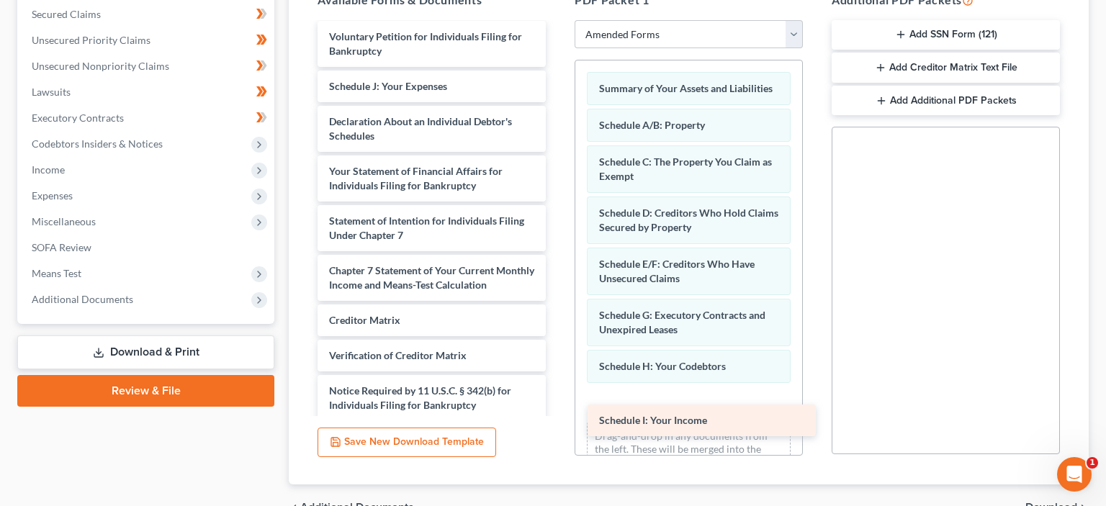
drag, startPoint x: 408, startPoint y: 85, endPoint x: 673, endPoint y: 411, distance: 420.7
click at [557, 416] on div "Schedule I: Your Income Voluntary Petition for Individuals Filing for Bankruptc…" at bounding box center [431, 239] width 251 height 436
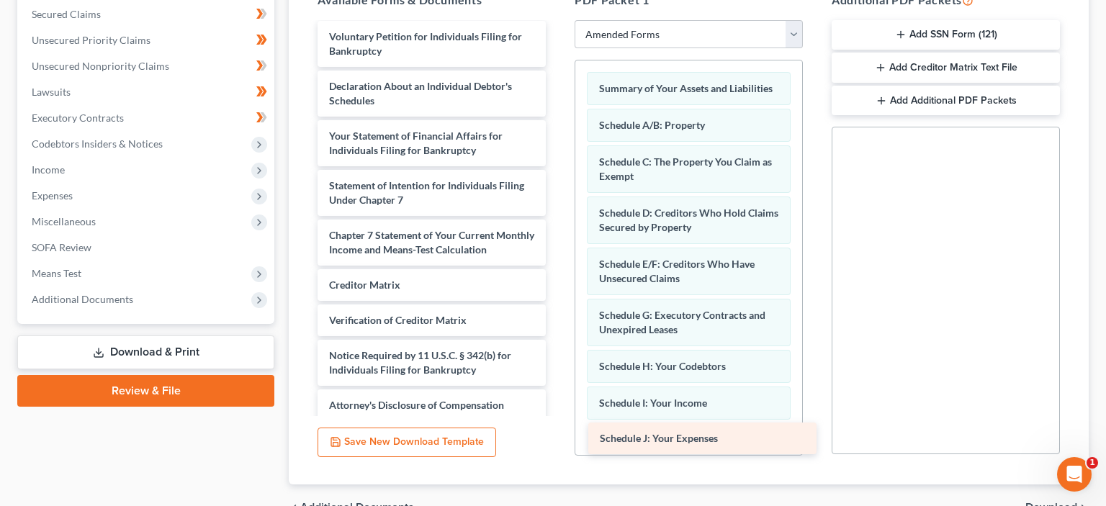
drag, startPoint x: 419, startPoint y: 86, endPoint x: 687, endPoint y: 437, distance: 441.9
click at [557, 421] on div "Schedule J: Your Expenses Voluntary Petition for Individuals Filing for Bankrup…" at bounding box center [431, 221] width 251 height 400
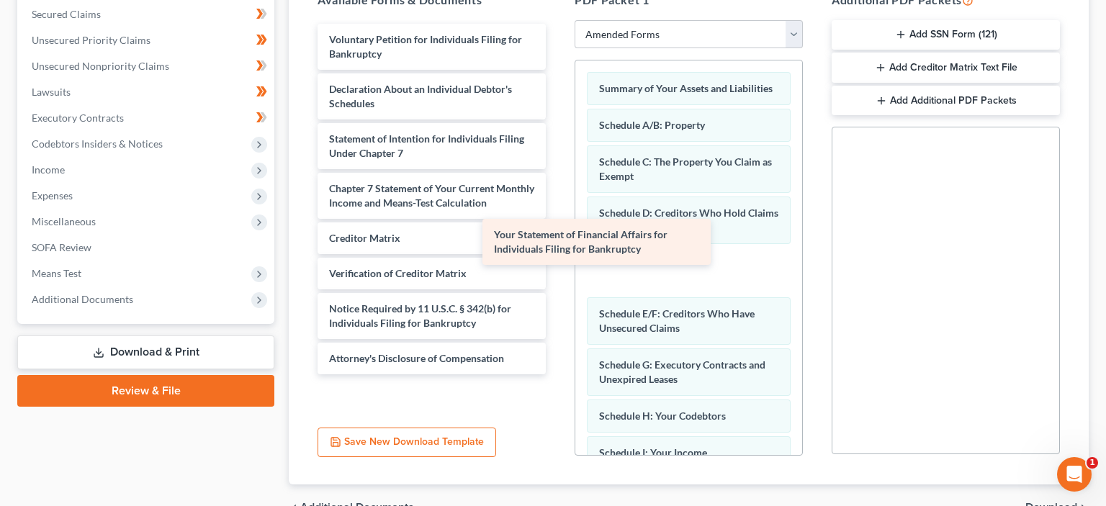
scroll to position [0, 0]
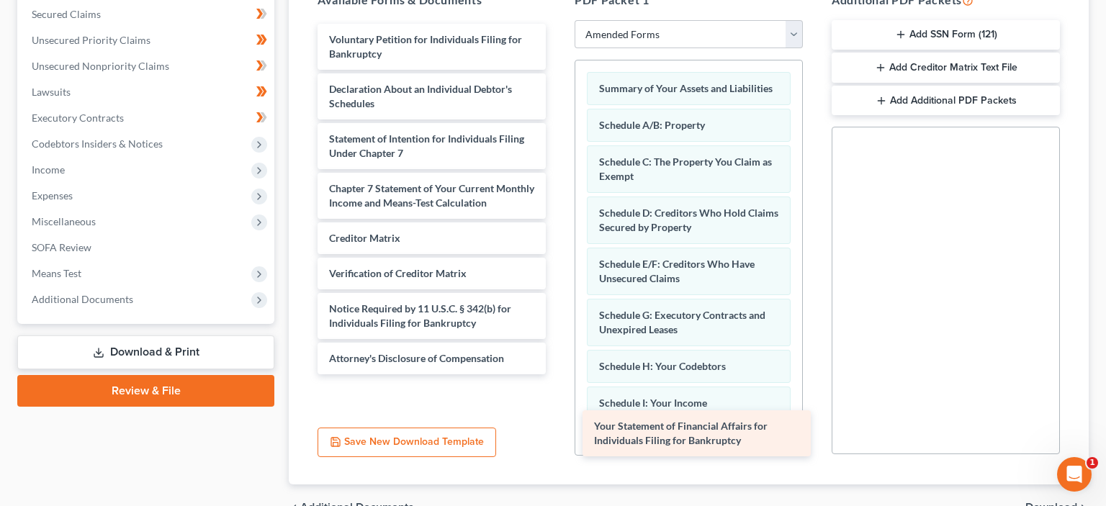
drag, startPoint x: 402, startPoint y: 135, endPoint x: 667, endPoint y: 428, distance: 394.6
click at [557, 374] on div "Your Statement of Financial Affairs for Individuals Filing for Bankruptcy Volun…" at bounding box center [431, 199] width 251 height 351
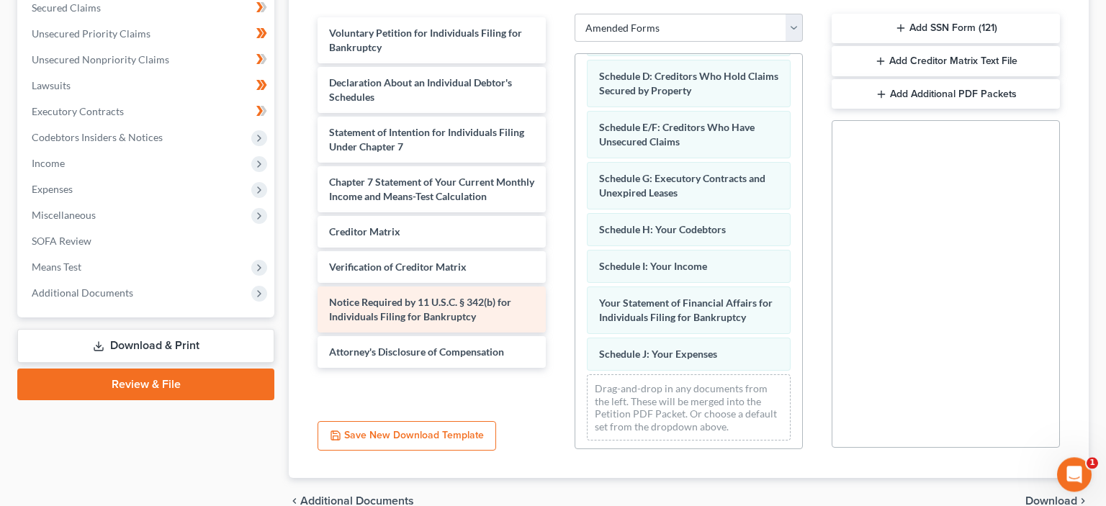
scroll to position [230, 0]
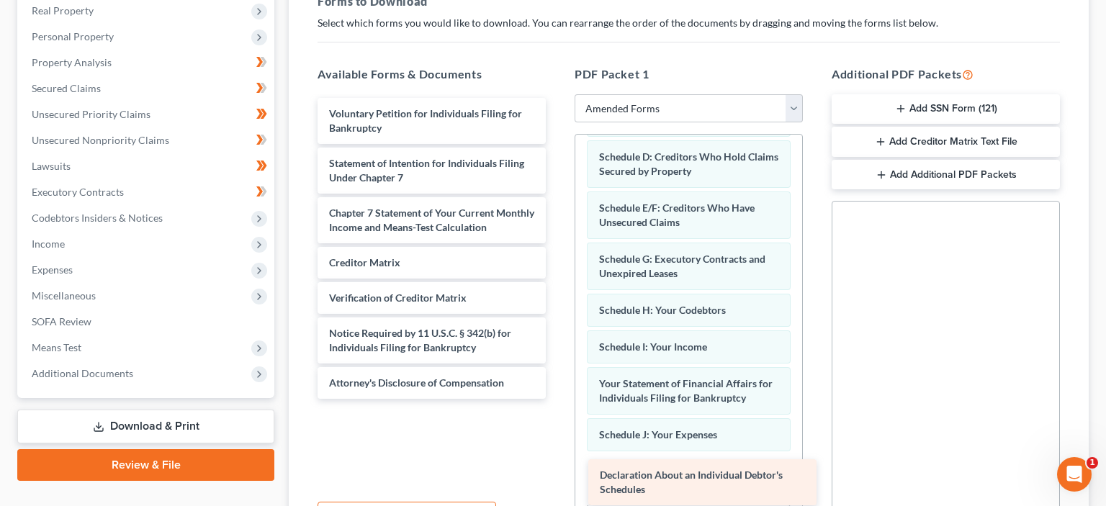
drag, startPoint x: 434, startPoint y: 169, endPoint x: 705, endPoint y: 478, distance: 411.3
click at [557, 399] on div "Declaration About an Individual Debtor's Schedules Voluntary Petition for Indiv…" at bounding box center [431, 248] width 251 height 301
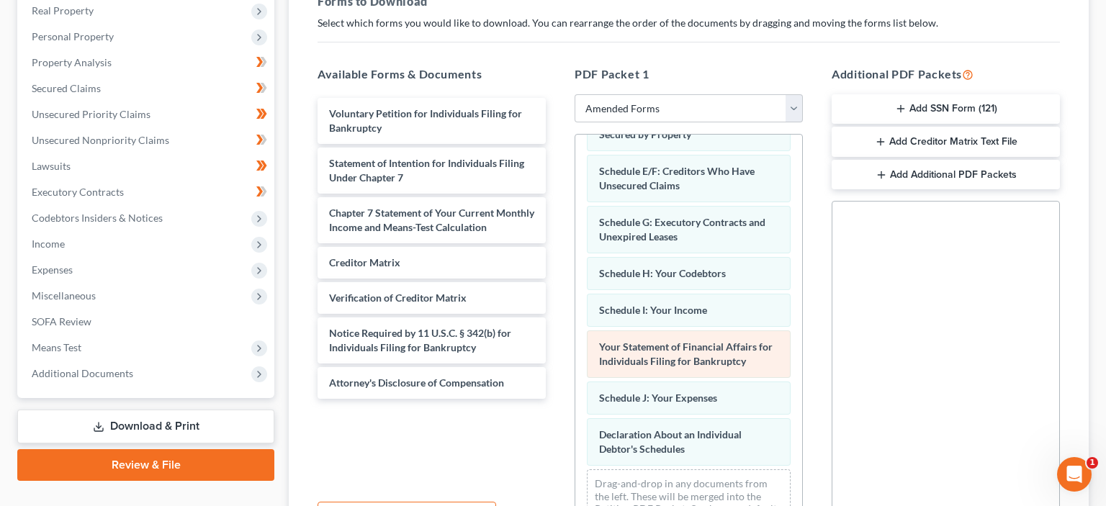
scroll to position [181, 0]
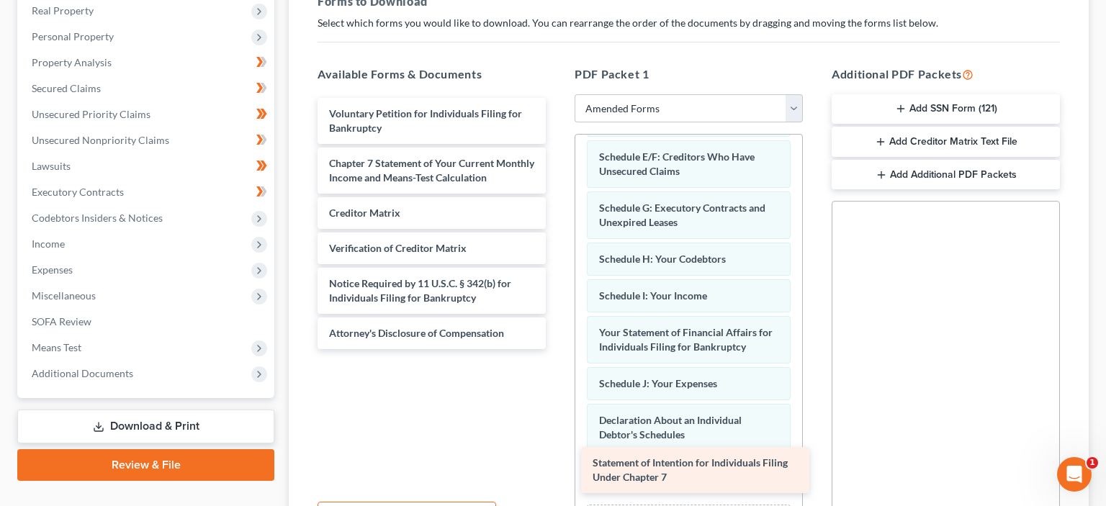
drag, startPoint x: 439, startPoint y: 173, endPoint x: 703, endPoint y: 473, distance: 400.0
click at [557, 349] on div "Statement of Intention for Individuals Filing Under Chapter 7 Voluntary Petitio…" at bounding box center [431, 223] width 251 height 251
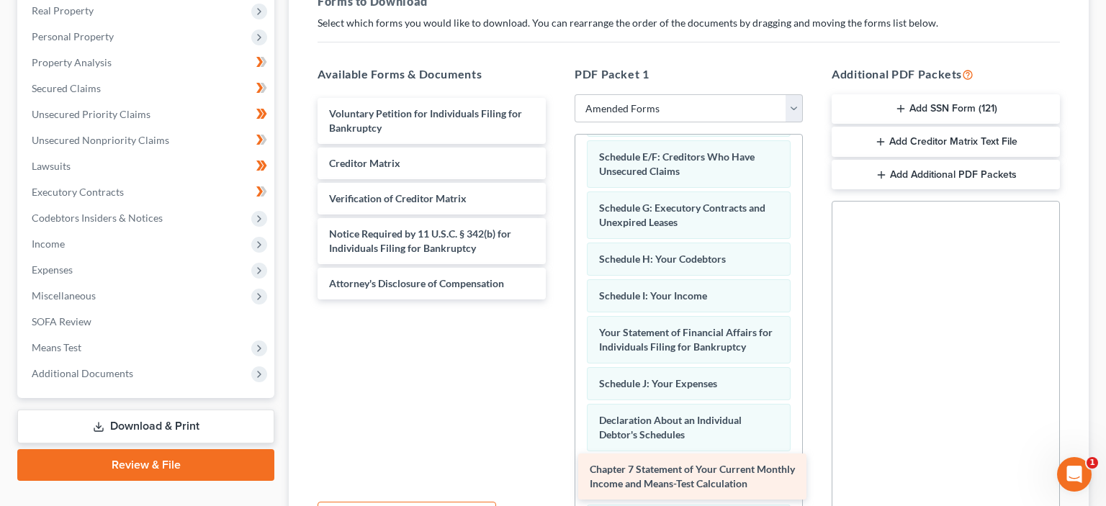
drag, startPoint x: 413, startPoint y: 171, endPoint x: 673, endPoint y: 479, distance: 403.1
click at [557, 300] on div "Chapter 7 Statement of Your Current Monthly Income and Means-Test Calculation V…" at bounding box center [431, 199] width 251 height 202
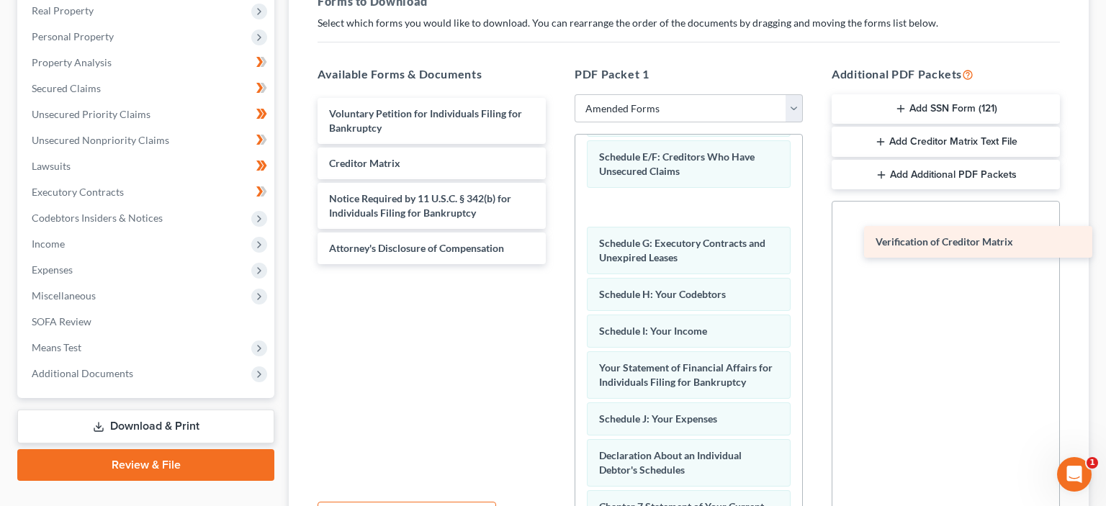
drag, startPoint x: 418, startPoint y: 195, endPoint x: 965, endPoint y: 240, distance: 548.4
click at [557, 240] on div "Verification of Creditor Matrix Voluntary Petition for Individuals Filing for B…" at bounding box center [431, 181] width 251 height 166
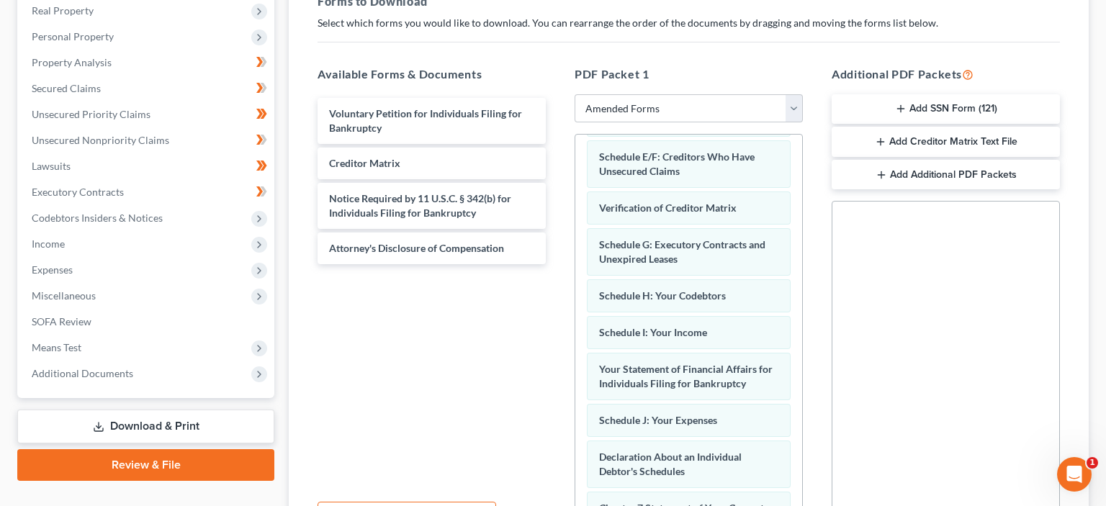
click at [945, 140] on button "Add Creditor Matrix Text File" at bounding box center [946, 142] width 228 height 30
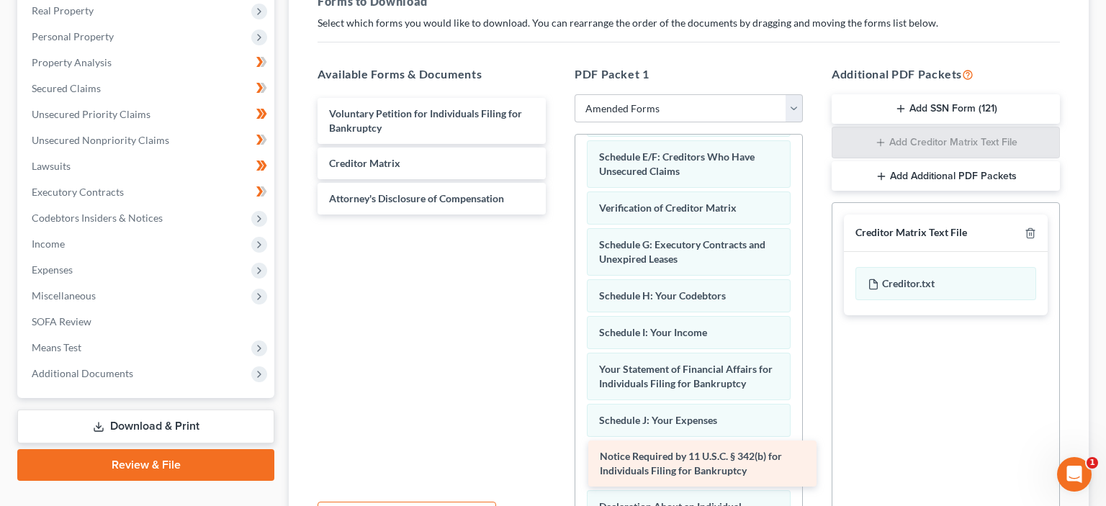
drag, startPoint x: 446, startPoint y: 209, endPoint x: 717, endPoint y: 468, distance: 374.9
click at [557, 215] on div "Notice Required by 11 U.S.C. § 342(b) for Individuals Filing for Bankruptcy Vol…" at bounding box center [431, 156] width 251 height 117
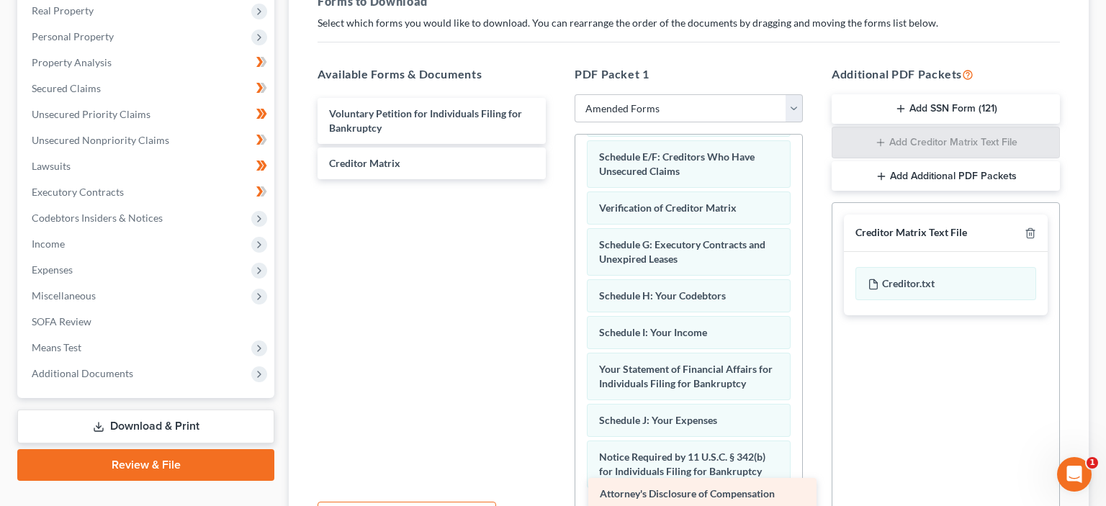
drag, startPoint x: 470, startPoint y: 197, endPoint x: 740, endPoint y: 494, distance: 401.7
click at [557, 179] on div "Attorney's Disclosure of Compensation Voluntary Petition for Individuals Filing…" at bounding box center [431, 138] width 251 height 81
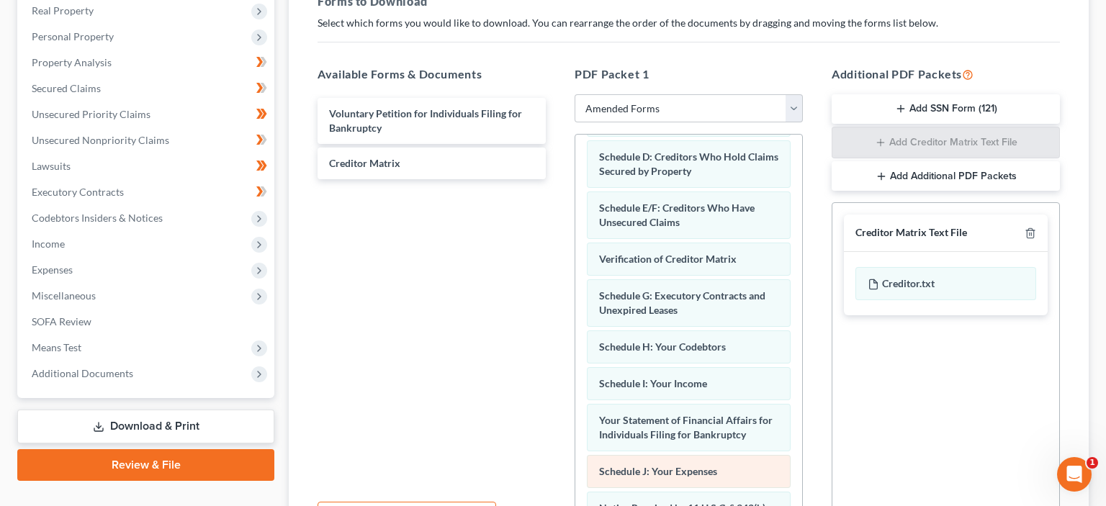
scroll to position [58, 0]
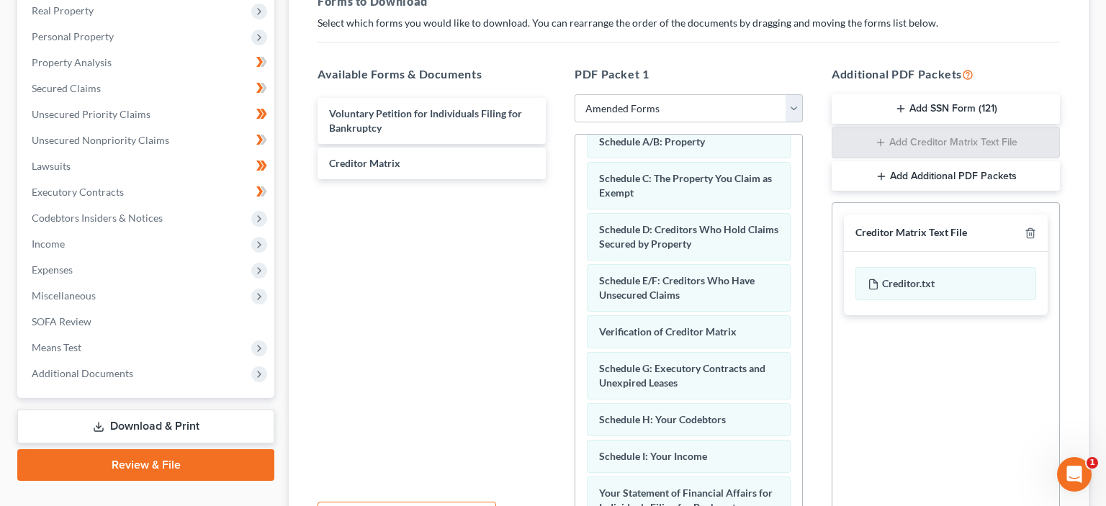
click at [1011, 171] on button "Add Additional PDF Packets" at bounding box center [946, 176] width 228 height 30
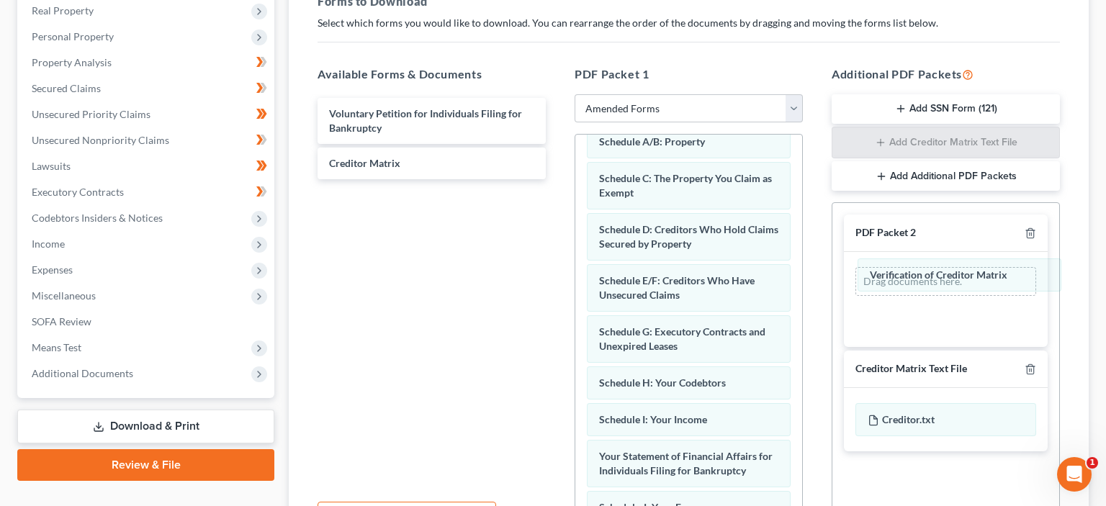
drag, startPoint x: 697, startPoint y: 328, endPoint x: 966, endPoint y: 275, distance: 274.5
click at [802, 275] on div "Verification of Creditor Matrix Summary of Your Assets and Liabilities Schedule…" at bounding box center [688, 469] width 227 height 784
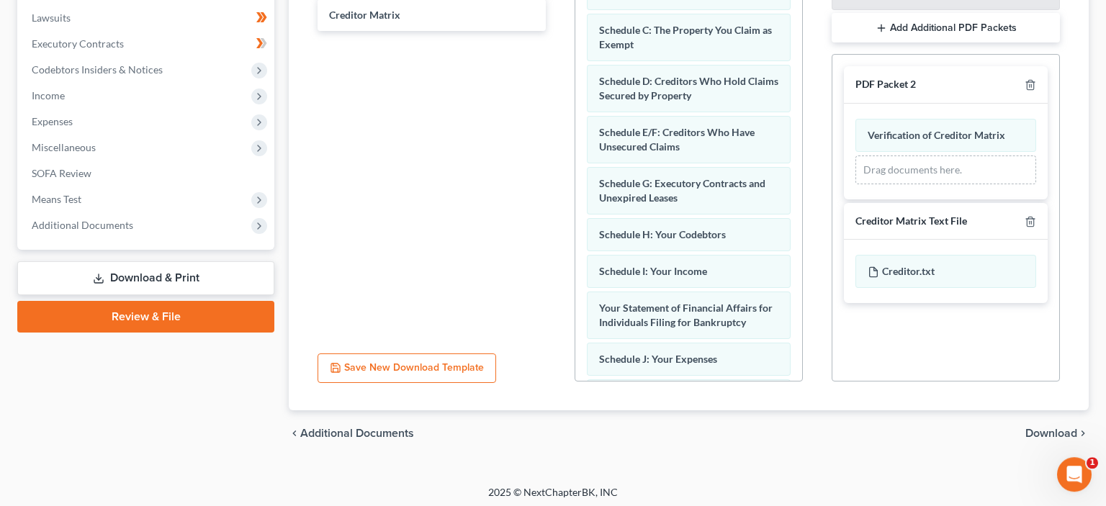
scroll to position [382, 0]
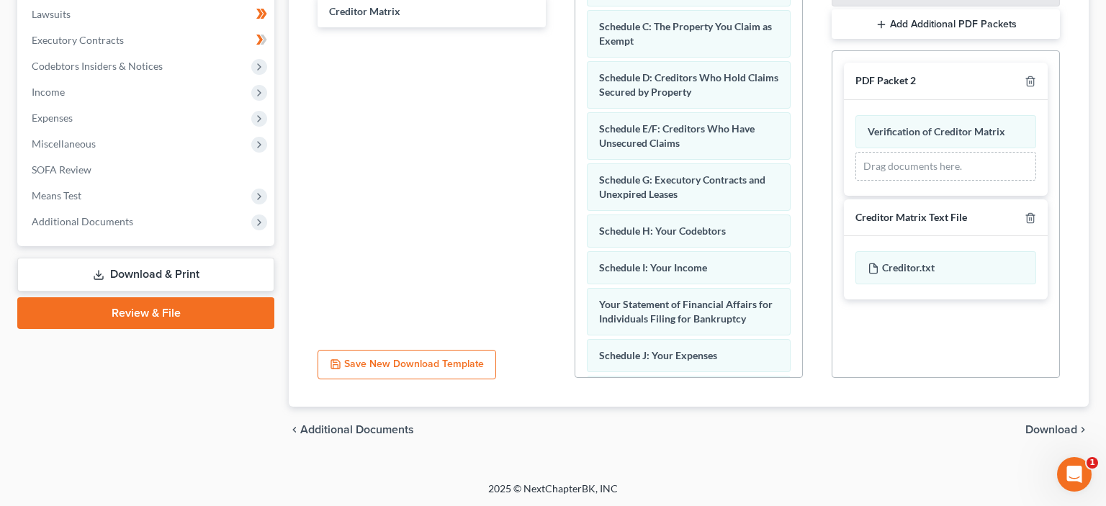
click at [1061, 428] on span "Download" at bounding box center [1051, 430] width 52 height 12
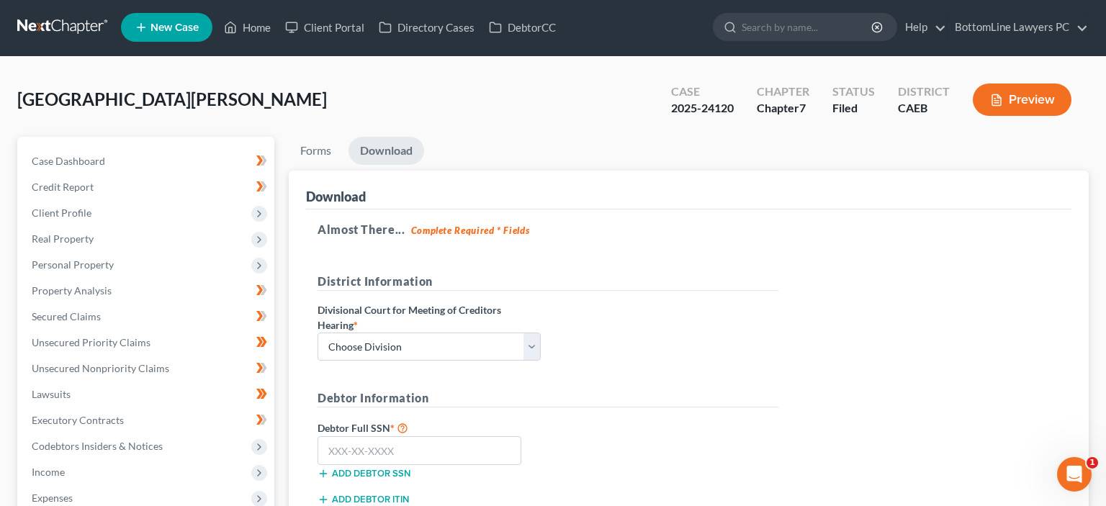
scroll to position [0, 0]
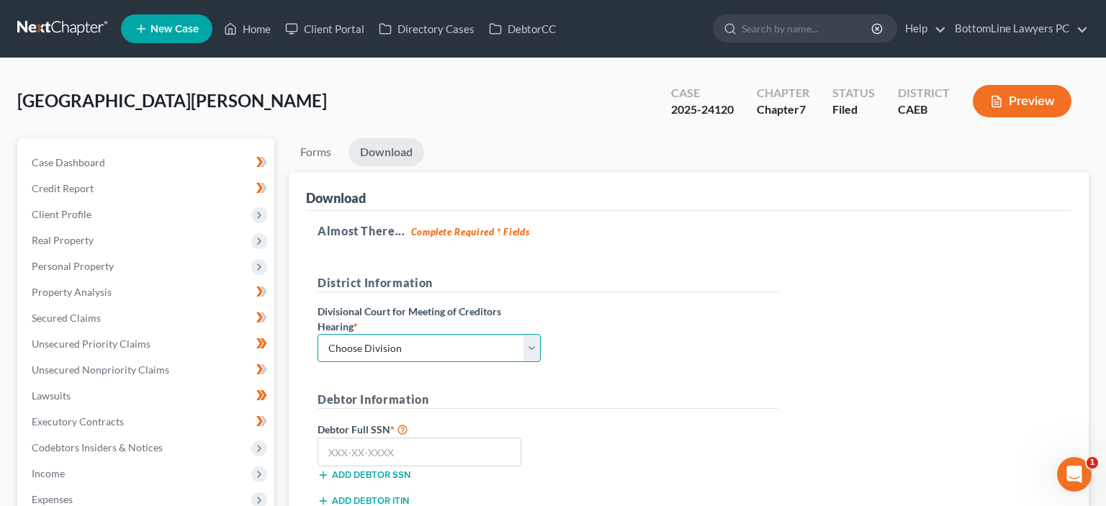
click at [318, 334] on select "Choose Division Fresno Modesto Sacramento" at bounding box center [429, 348] width 223 height 29
select select "2"
click option "Sacramento" at bounding box center [0, 0] width 0 height 0
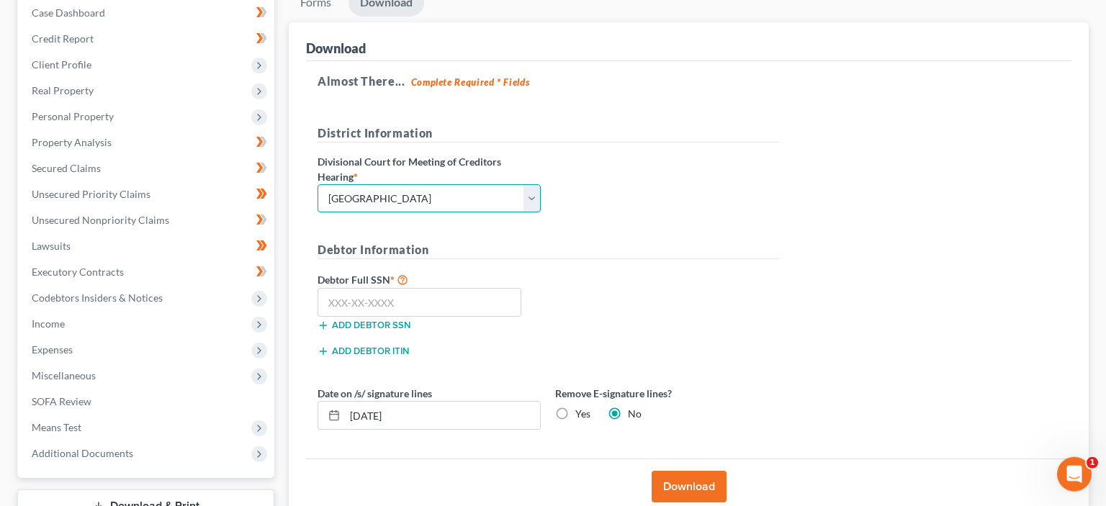
scroll to position [152, 0]
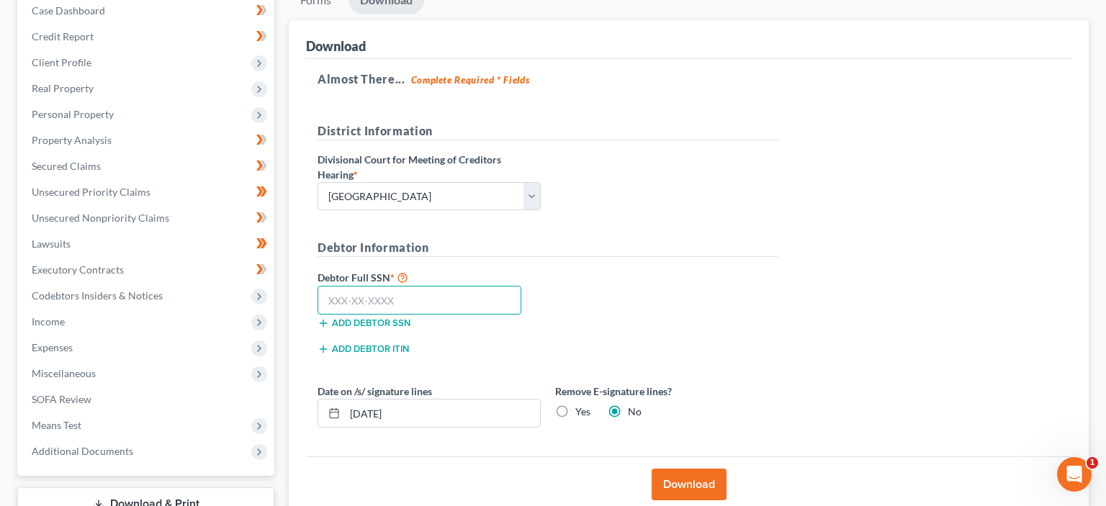
click at [343, 294] on input "text" at bounding box center [420, 300] width 204 height 29
type input "624-36-6548"
click at [683, 479] on button "Download" at bounding box center [689, 485] width 75 height 32
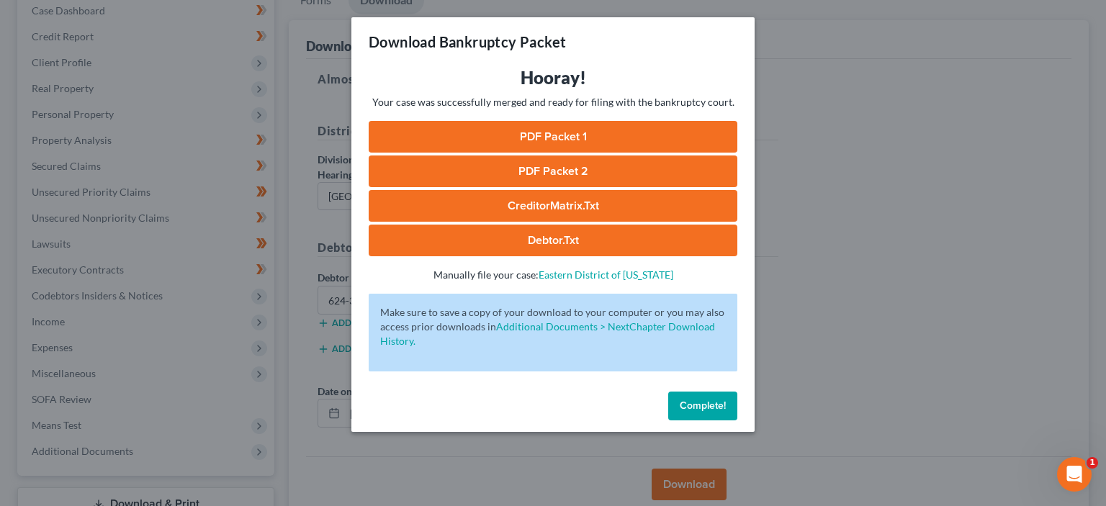
click at [542, 133] on link "PDF Packet 1" at bounding box center [553, 137] width 369 height 32
click at [571, 173] on link "PDF Packet 2" at bounding box center [553, 172] width 369 height 32
click at [549, 199] on link "CreditorMatrix.txt" at bounding box center [553, 206] width 369 height 32
click at [699, 398] on button "Complete!" at bounding box center [702, 406] width 69 height 29
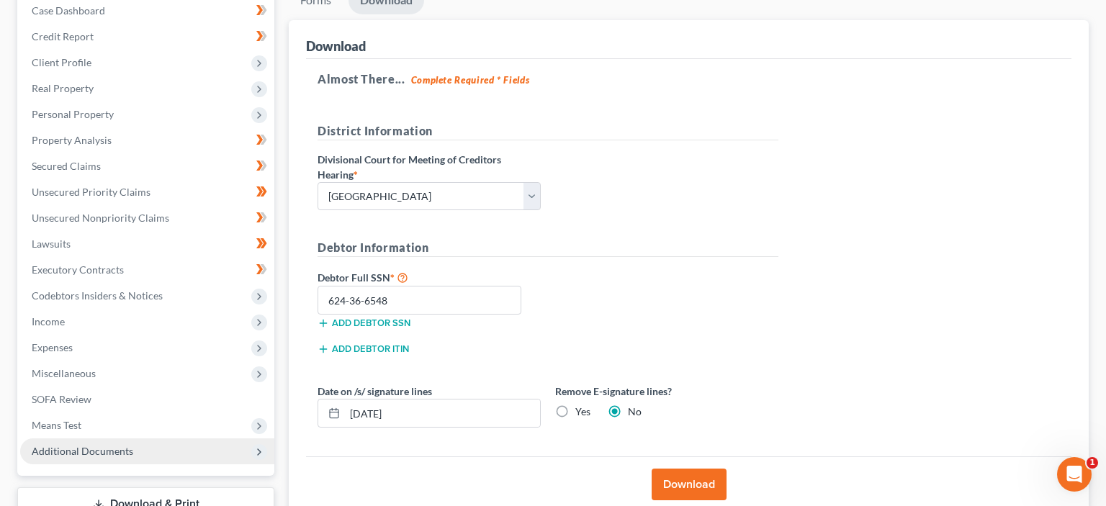
click at [96, 454] on span "Additional Documents" at bounding box center [83, 451] width 102 height 12
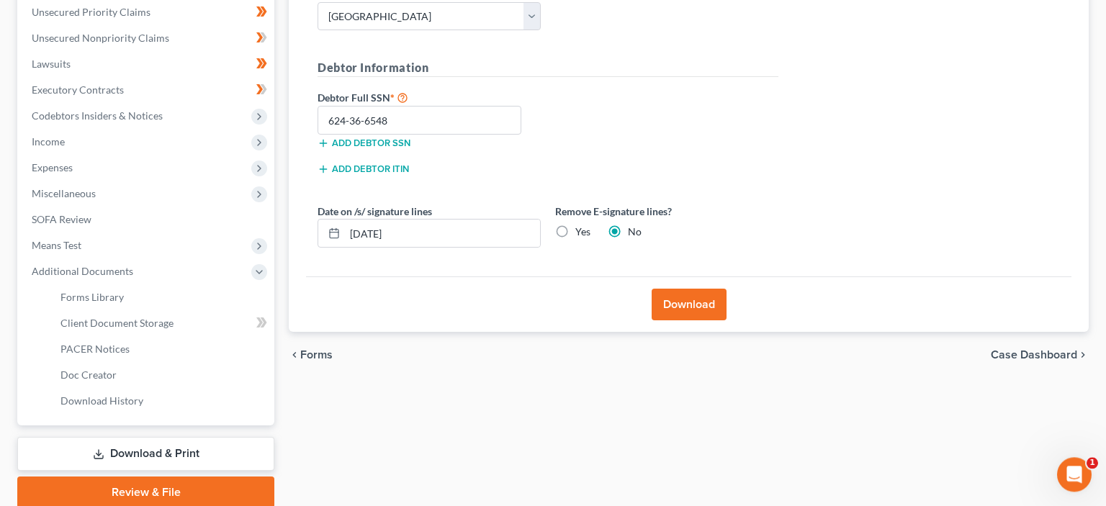
scroll to position [380, 0]
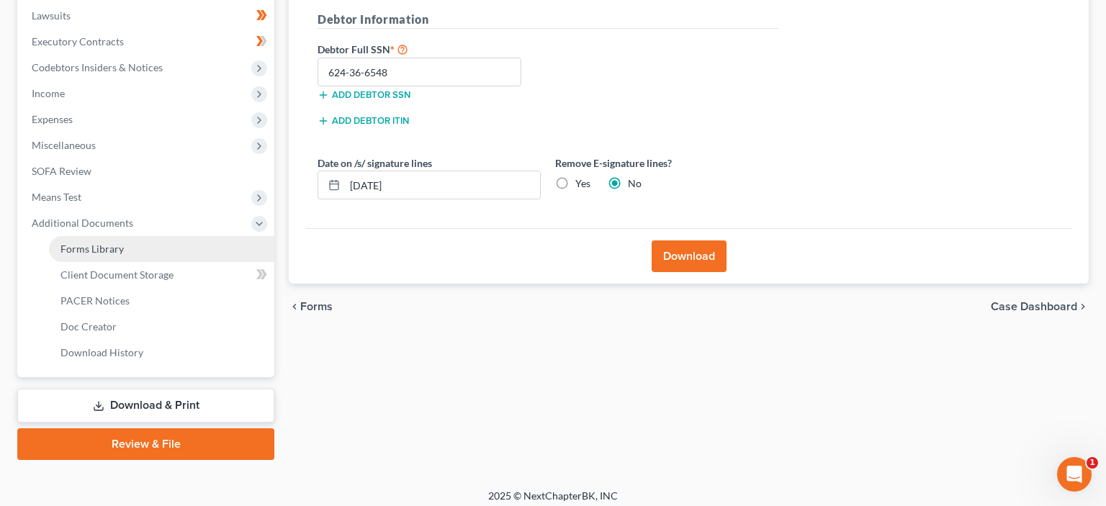
click at [117, 248] on span "Forms Library" at bounding box center [91, 249] width 63 height 12
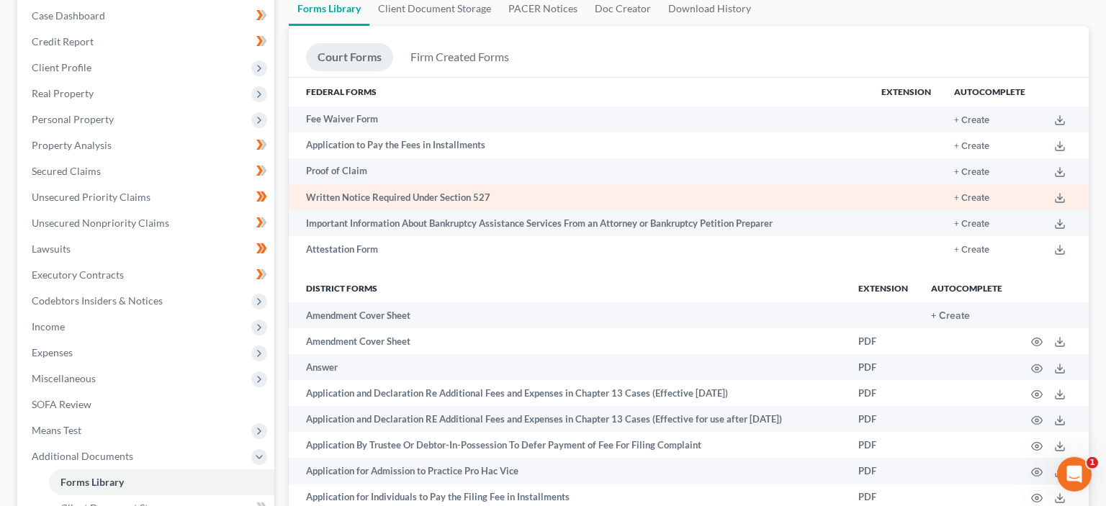
scroll to position [228, 0]
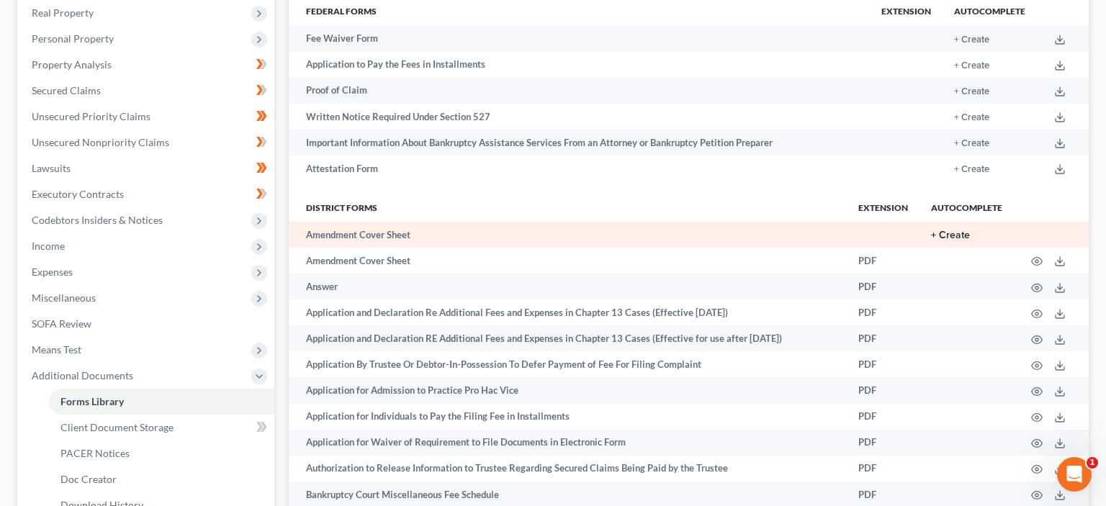
click at [958, 238] on button "+ Create" at bounding box center [950, 235] width 39 height 10
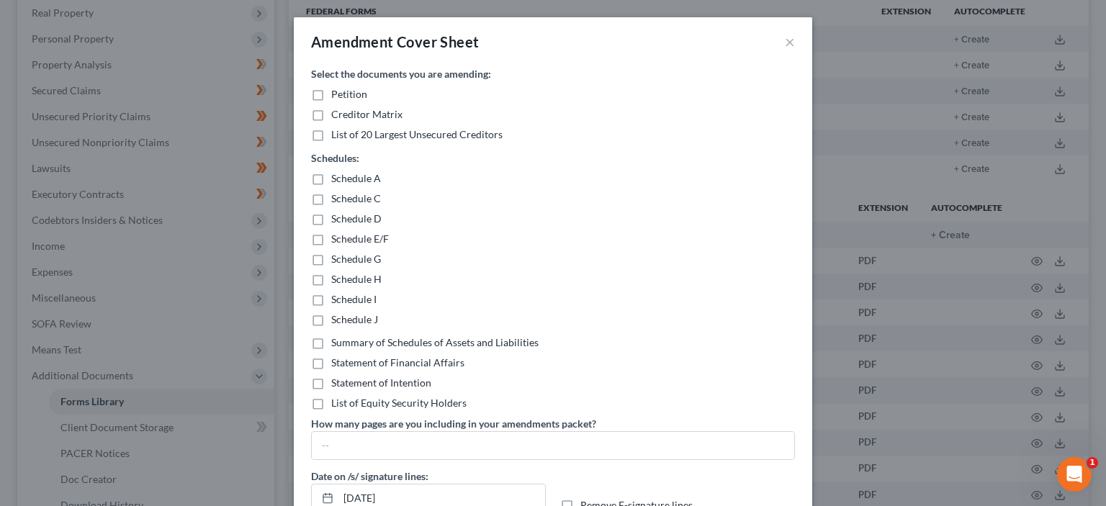
click at [331, 115] on label "Creditor Matrix" at bounding box center [366, 114] width 71 height 14
click at [337, 115] on input "Creditor Matrix" at bounding box center [341, 111] width 9 height 9
checkbox input "true"
click at [331, 179] on label "Schedule A" at bounding box center [356, 178] width 50 height 14
click at [337, 179] on input "Schedule A" at bounding box center [341, 175] width 9 height 9
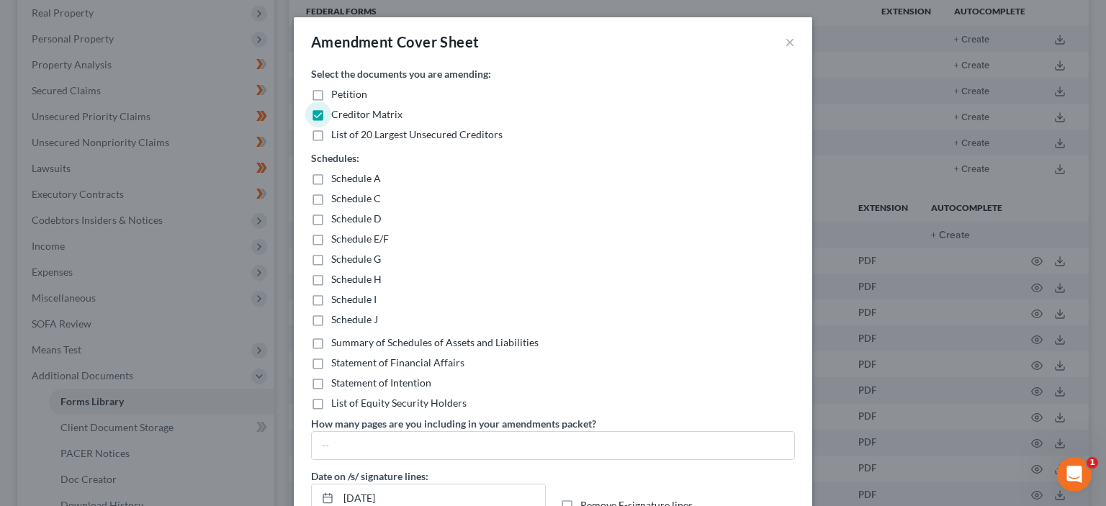
checkbox input "true"
click at [331, 203] on label "Schedule C" at bounding box center [356, 199] width 50 height 14
click at [337, 201] on input "Schedule C" at bounding box center [341, 196] width 9 height 9
checkbox input "true"
click at [331, 217] on label "Schedule D" at bounding box center [356, 219] width 50 height 14
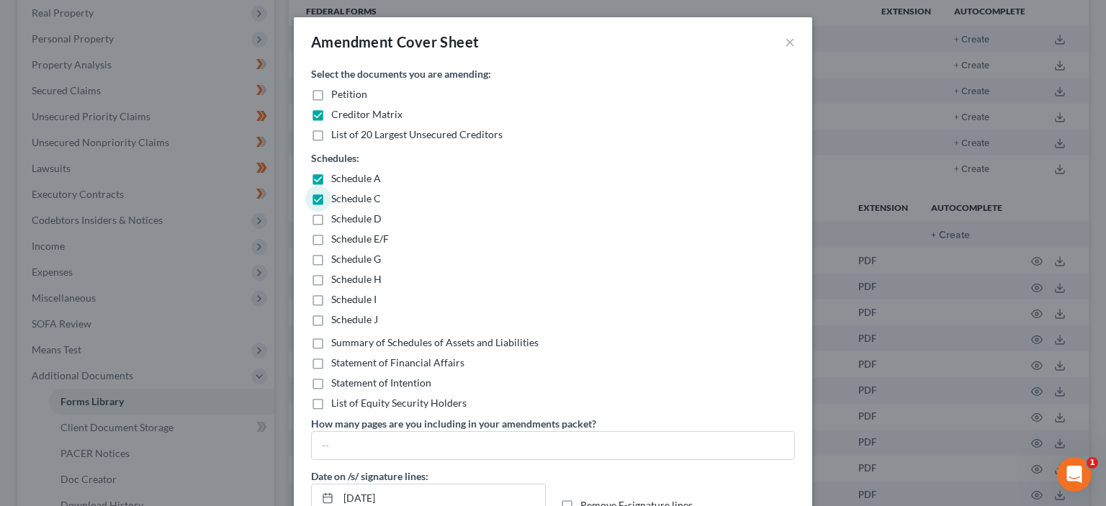
click at [337, 217] on input "Schedule D" at bounding box center [341, 216] width 9 height 9
checkbox input "true"
click at [331, 238] on label "Schedule E/F" at bounding box center [360, 239] width 58 height 14
click at [337, 238] on input "Schedule E/F" at bounding box center [341, 236] width 9 height 9
checkbox input "true"
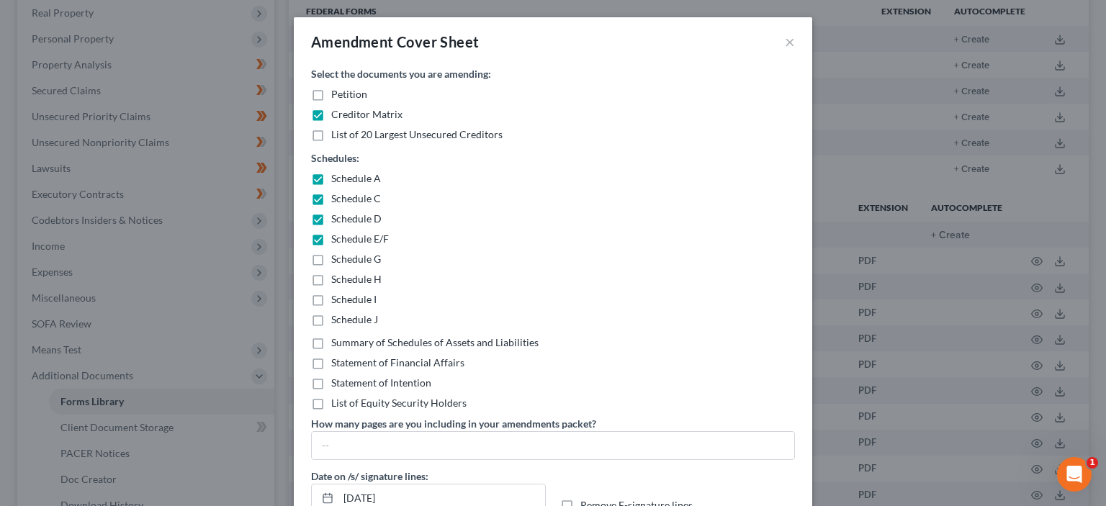
click at [331, 266] on label "Schedule G" at bounding box center [356, 259] width 50 height 14
click at [337, 261] on input "Schedule G" at bounding box center [341, 256] width 9 height 9
checkbox input "true"
click at [331, 281] on label "Schedule H" at bounding box center [356, 279] width 50 height 14
click at [337, 281] on input "Schedule H" at bounding box center [341, 276] width 9 height 9
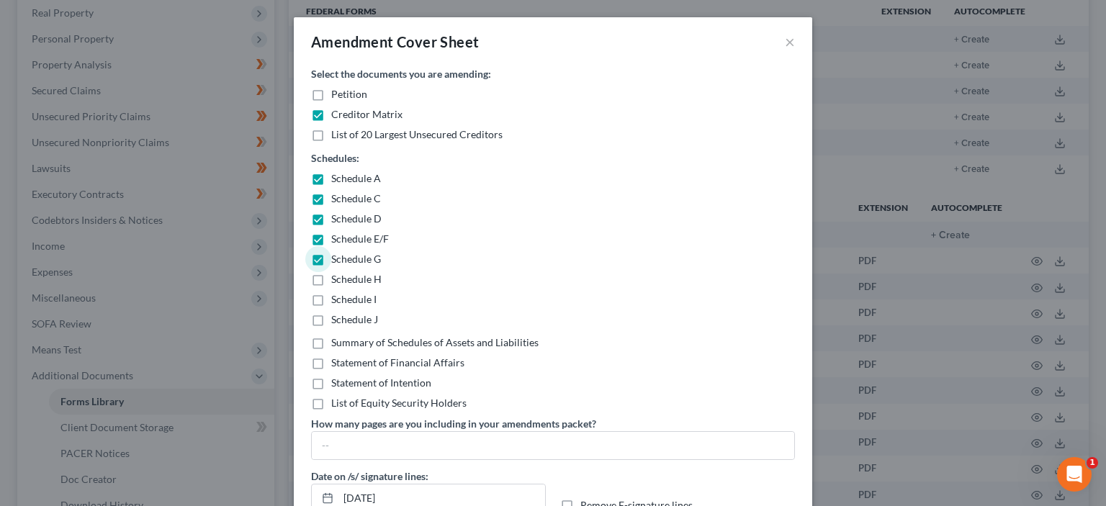
checkbox input "true"
click at [331, 301] on label "Schedule I" at bounding box center [353, 299] width 45 height 14
click at [337, 301] on input "Schedule I" at bounding box center [341, 296] width 9 height 9
checkbox input "true"
click at [331, 322] on label "Schedule J" at bounding box center [354, 320] width 47 height 14
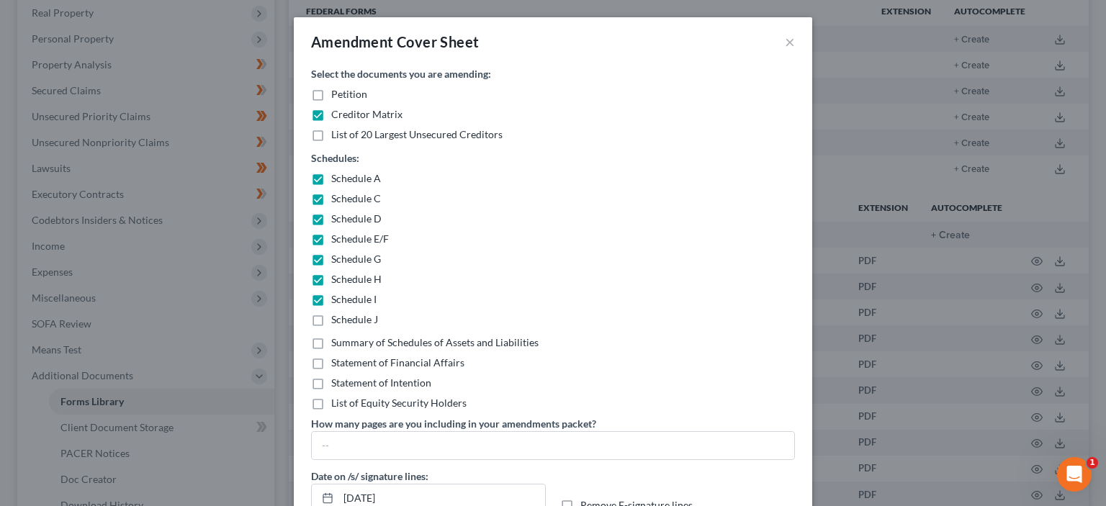
click at [337, 322] on input "Schedule J" at bounding box center [341, 317] width 9 height 9
checkbox input "true"
click at [331, 343] on label "Summary of Schedules of Assets and Liabilities" at bounding box center [434, 343] width 207 height 14
click at [337, 343] on input "Summary of Schedules of Assets and Liabilities" at bounding box center [341, 340] width 9 height 9
checkbox input "true"
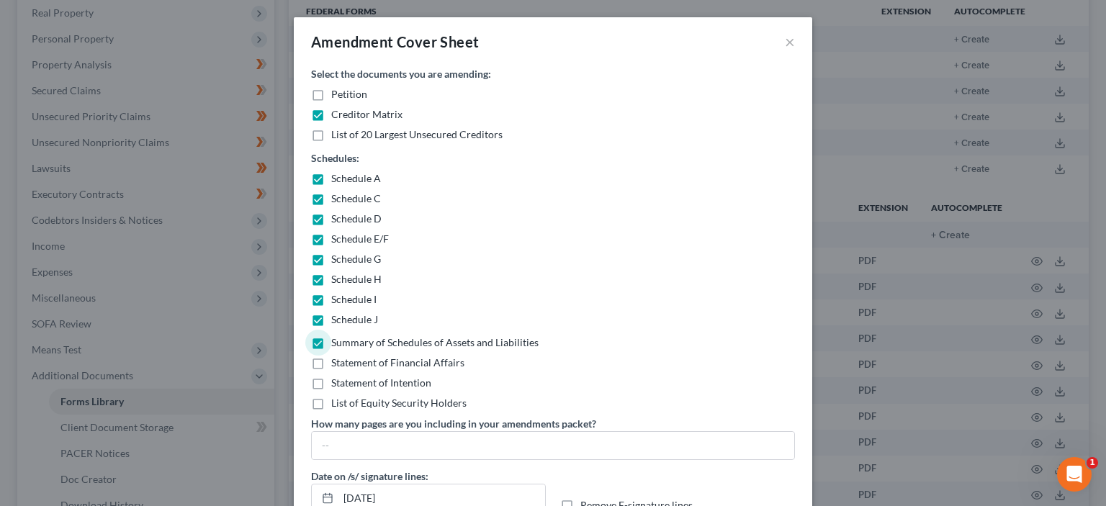
click at [331, 367] on label "Statement of Financial Affairs" at bounding box center [397, 363] width 133 height 14
click at [337, 365] on input "Statement of Financial Affairs" at bounding box center [341, 360] width 9 height 9
checkbox input "true"
click at [331, 388] on label "Statement of Intention" at bounding box center [381, 383] width 100 height 14
click at [337, 385] on input "Statement of Intention" at bounding box center [341, 380] width 9 height 9
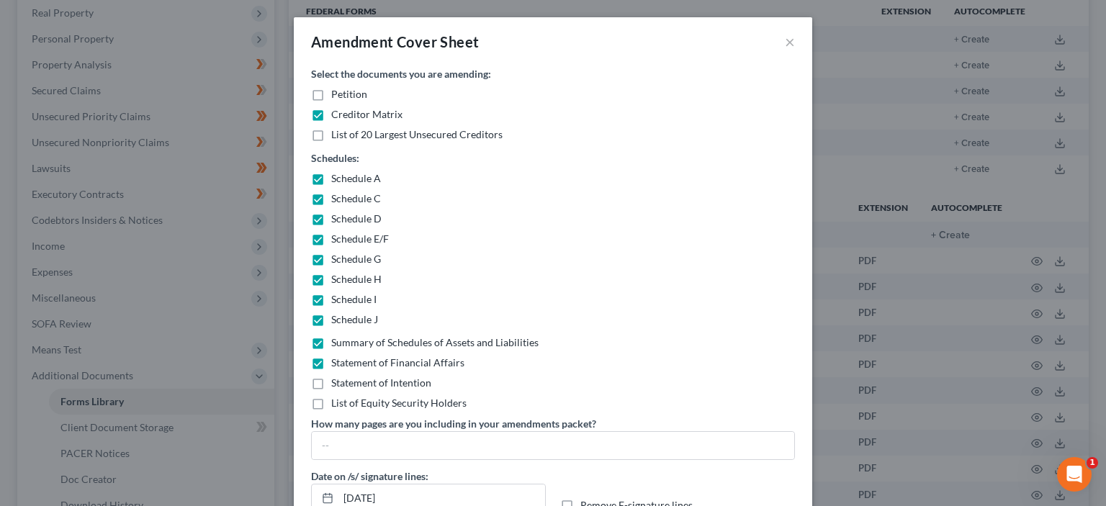
checkbox input "true"
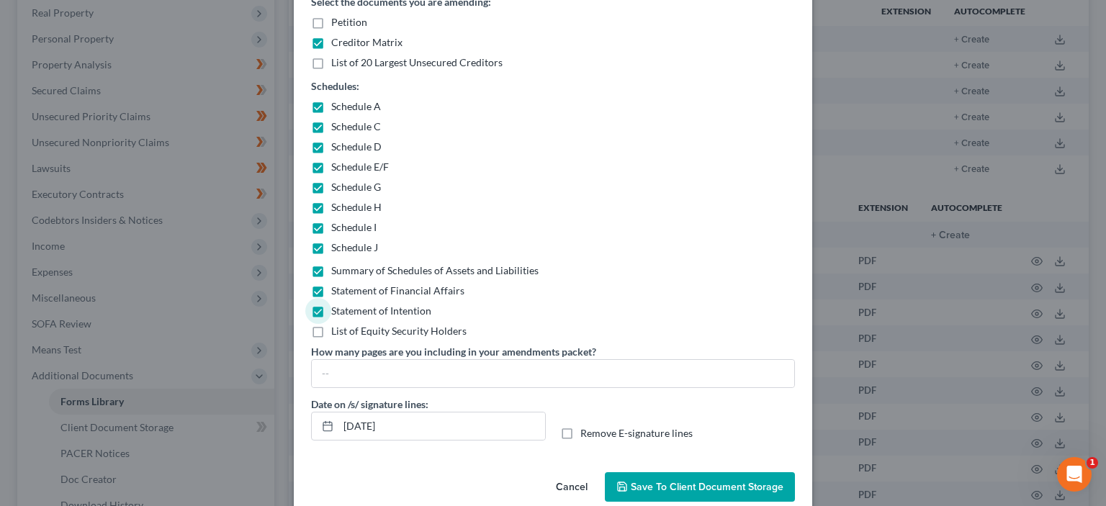
scroll to position [96, 0]
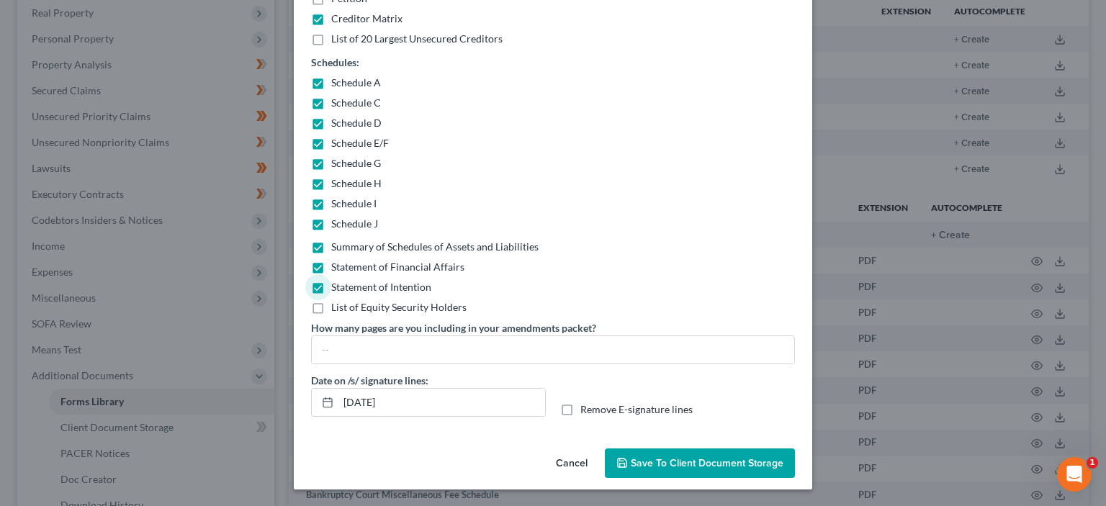
click at [686, 465] on span "Save to Client Document Storage" at bounding box center [707, 463] width 153 height 12
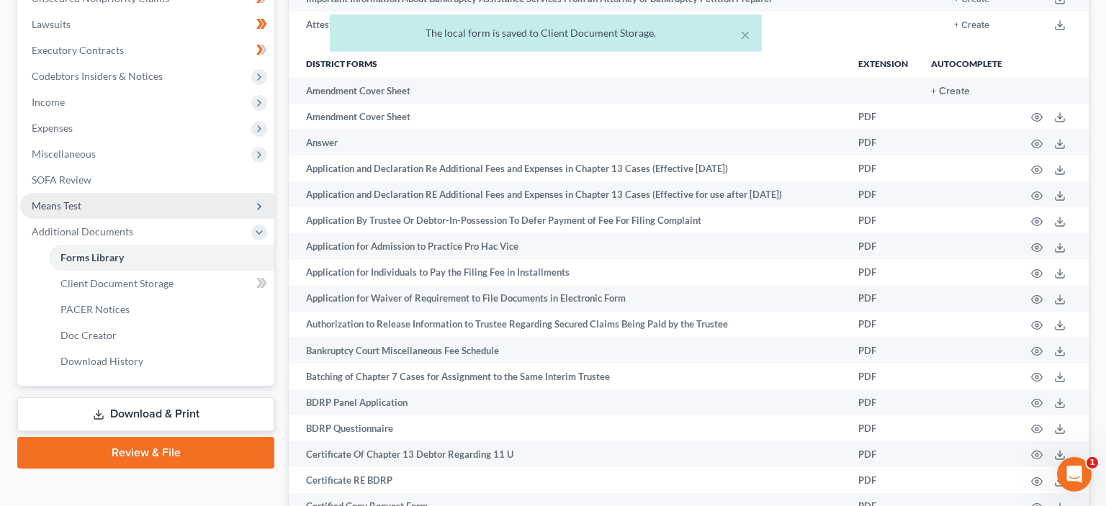
scroll to position [380, 0]
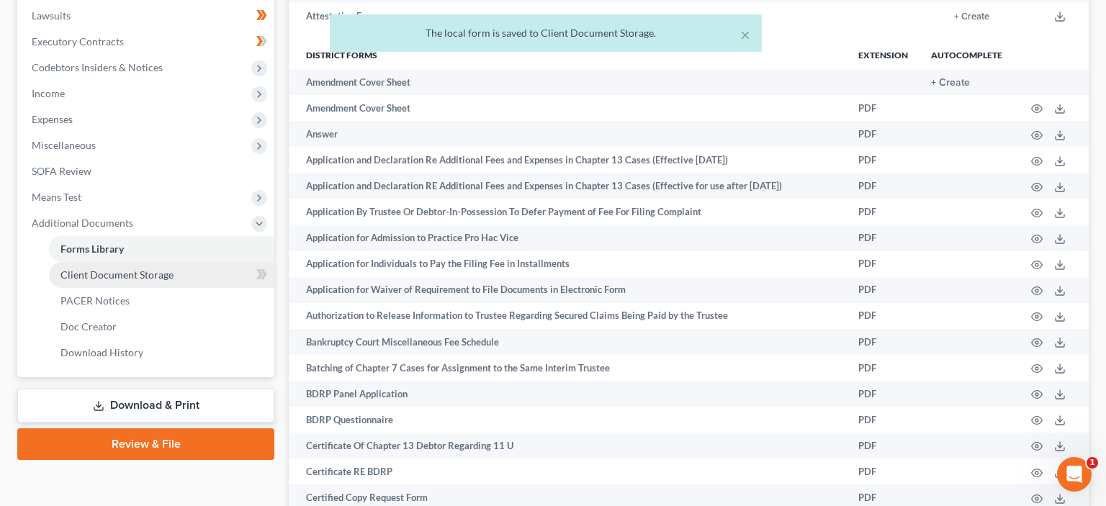
click at [104, 278] on span "Client Document Storage" at bounding box center [116, 275] width 113 height 12
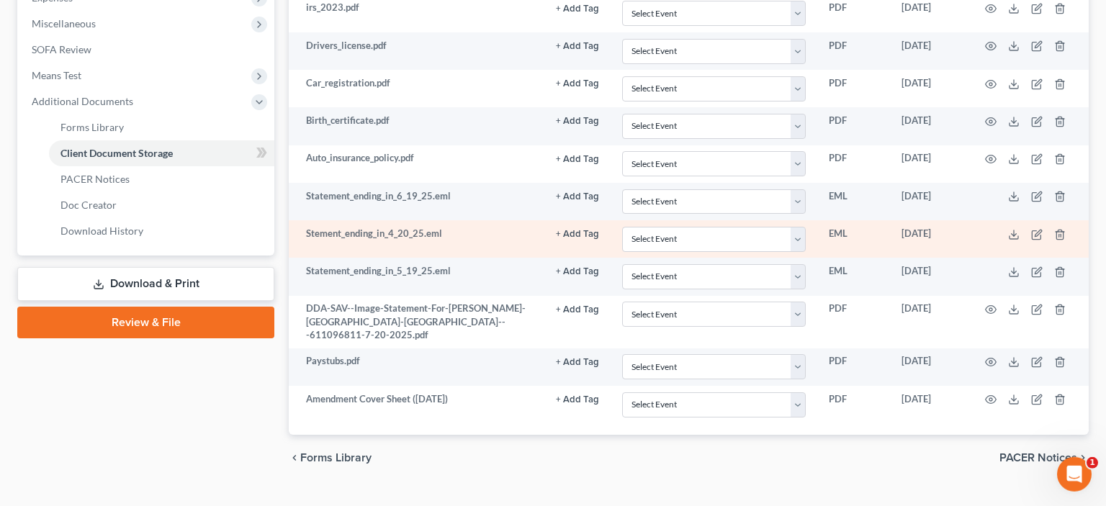
scroll to position [527, 0]
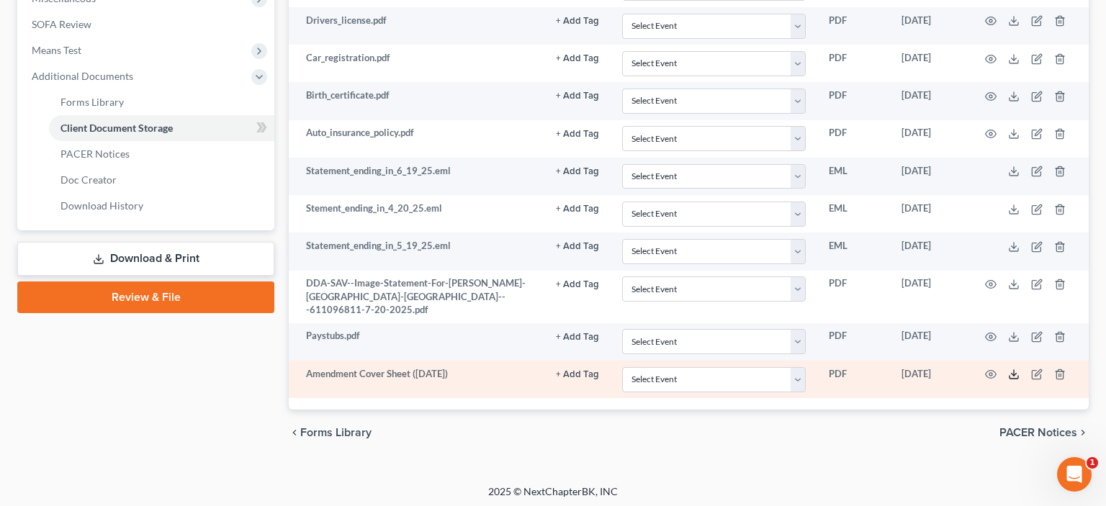
click at [1012, 369] on icon at bounding box center [1014, 375] width 12 height 12
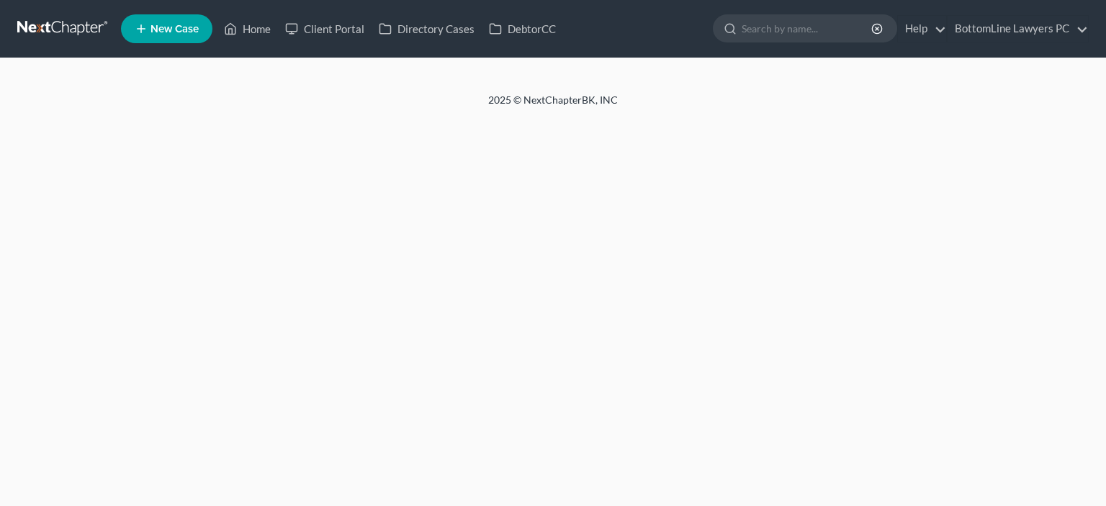
select select "29"
select select "4"
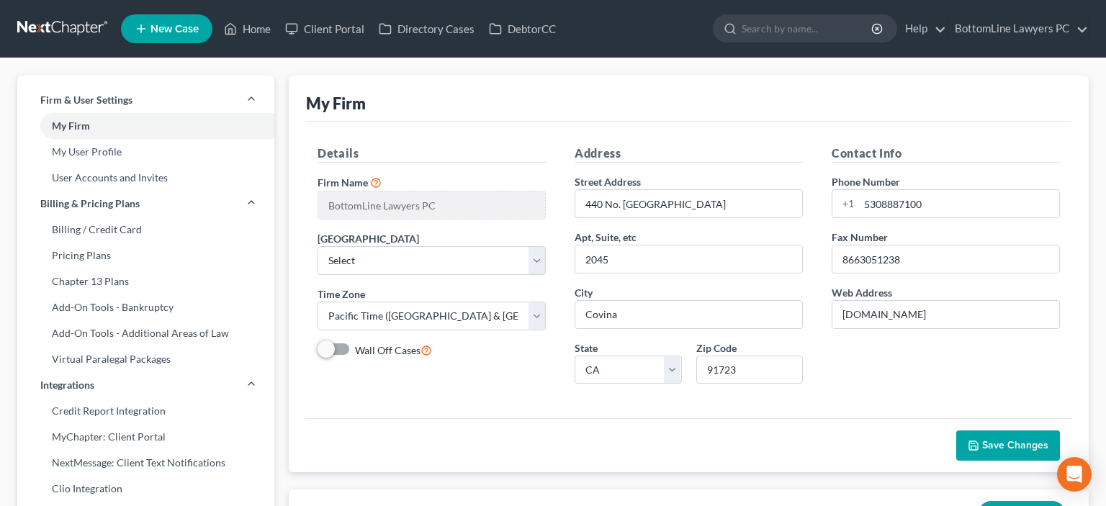
click at [67, 27] on link at bounding box center [63, 29] width 92 height 26
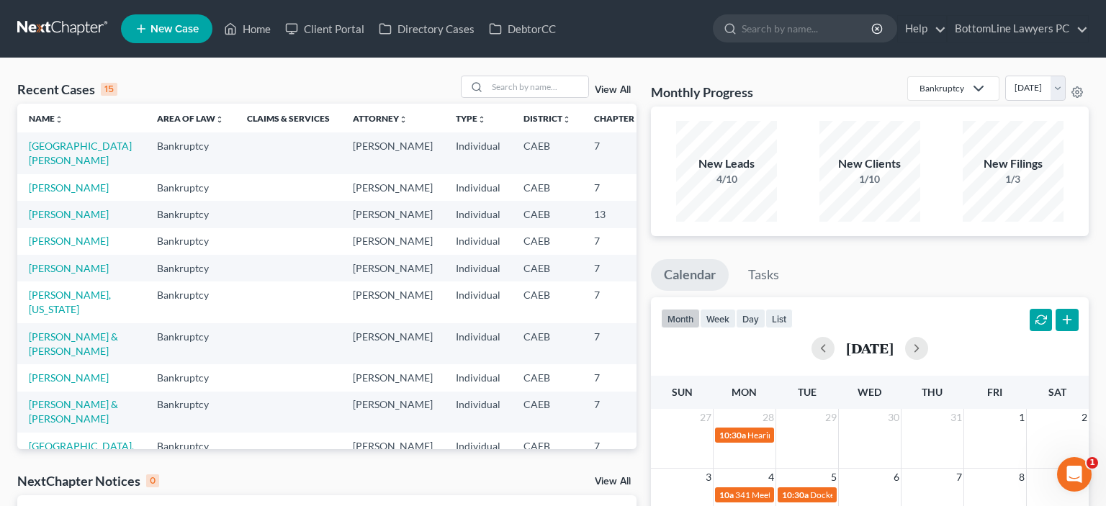
click at [56, 153] on td "[GEOGRAPHIC_DATA][PERSON_NAME]" at bounding box center [81, 153] width 128 height 41
click at [56, 143] on link "[GEOGRAPHIC_DATA][PERSON_NAME]" at bounding box center [80, 153] width 103 height 27
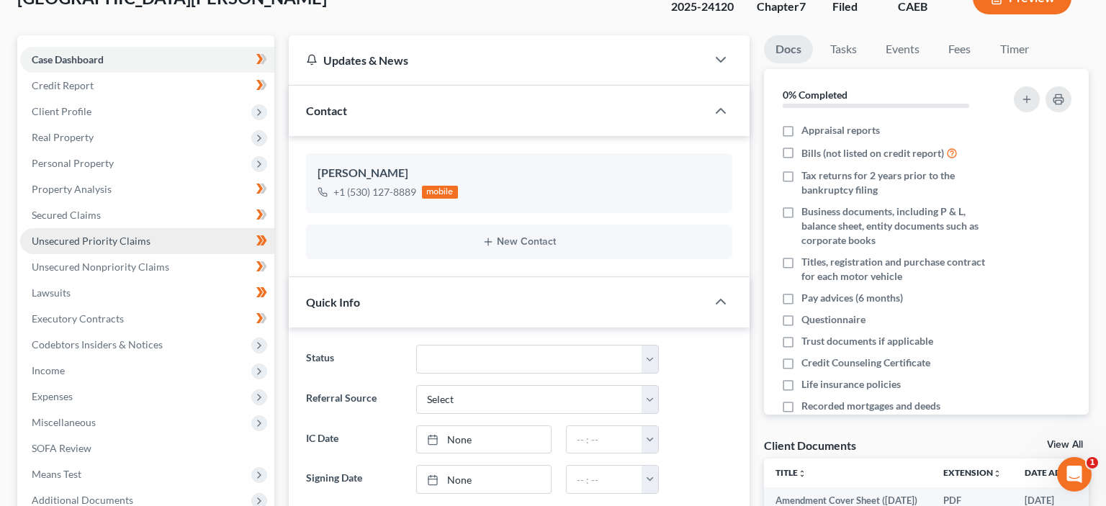
scroll to position [76, 0]
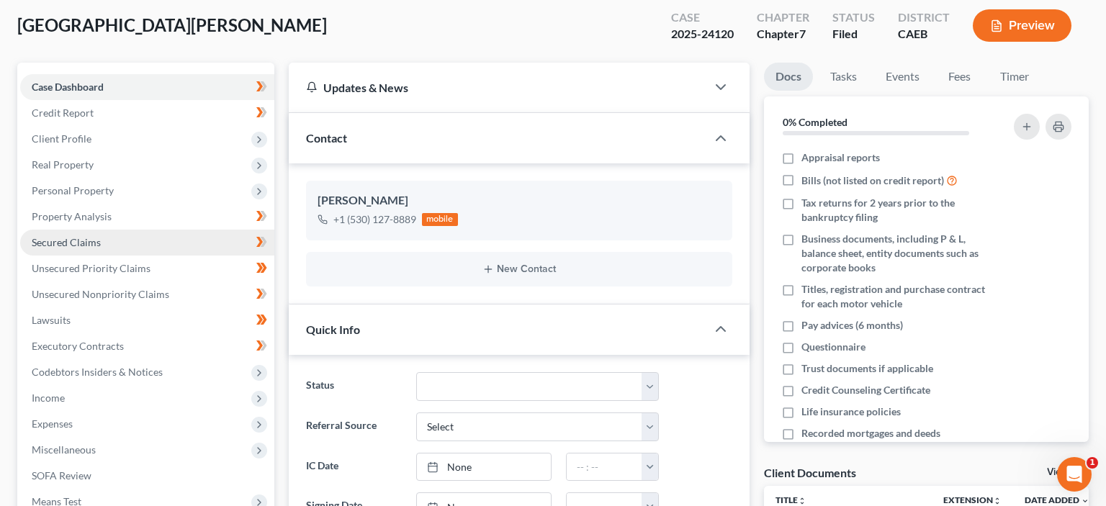
click at [112, 243] on link "Secured Claims" at bounding box center [147, 243] width 254 height 26
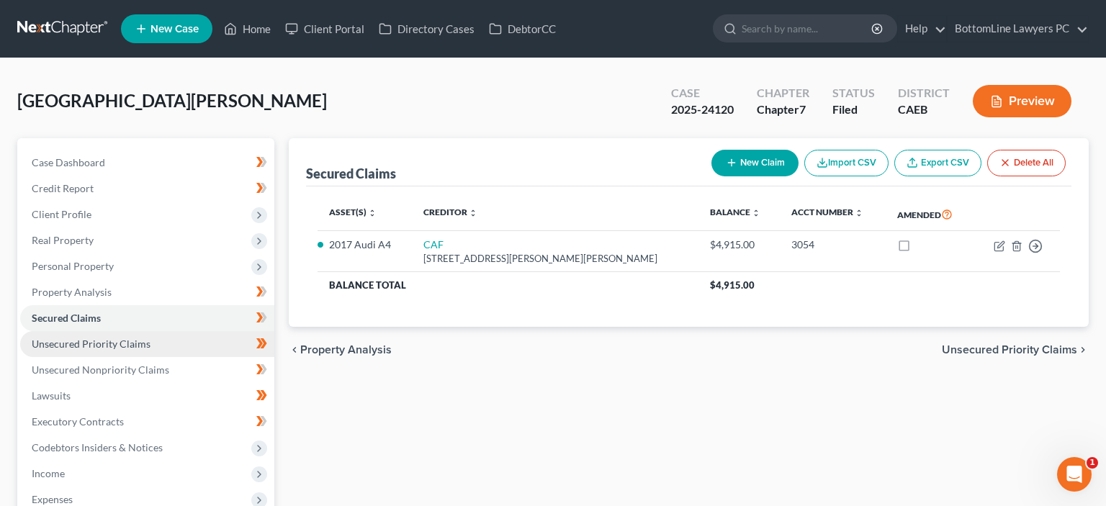
click at [117, 344] on span "Unsecured Priority Claims" at bounding box center [91, 344] width 119 height 12
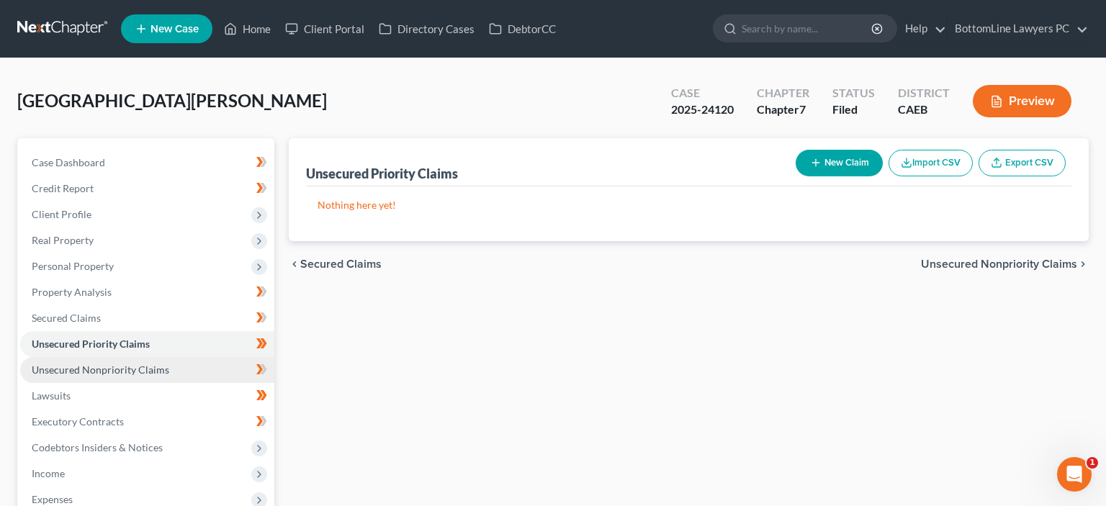
click at [127, 372] on span "Unsecured Nonpriority Claims" at bounding box center [101, 370] width 138 height 12
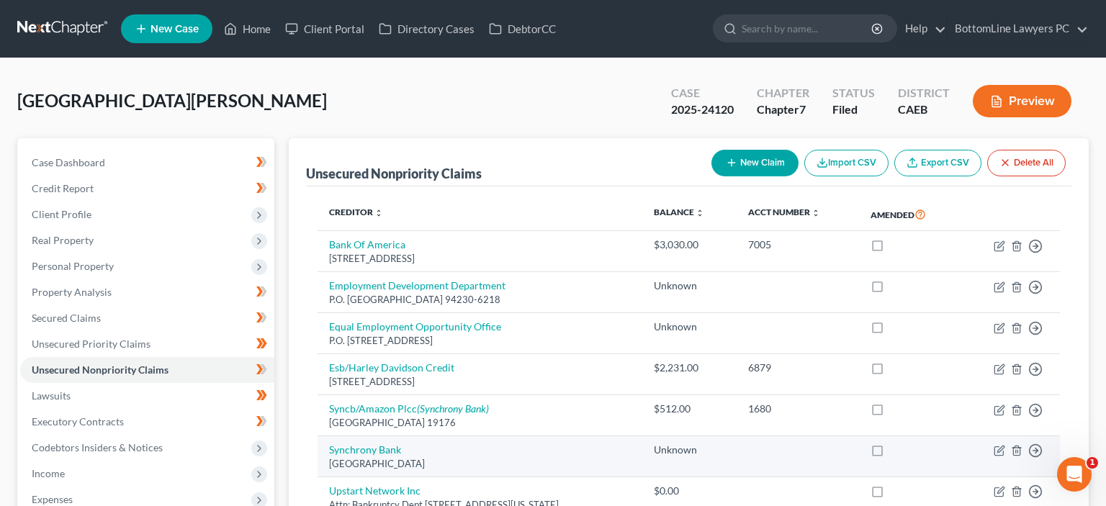
scroll to position [76, 0]
